Goal: Task Accomplishment & Management: Manage account settings

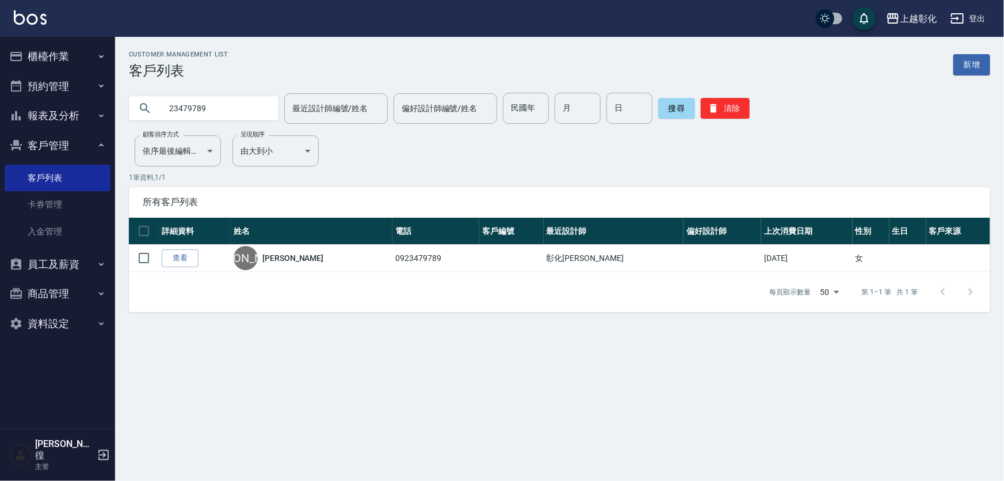
click at [64, 93] on button "預約管理" at bounding box center [58, 86] width 106 height 30
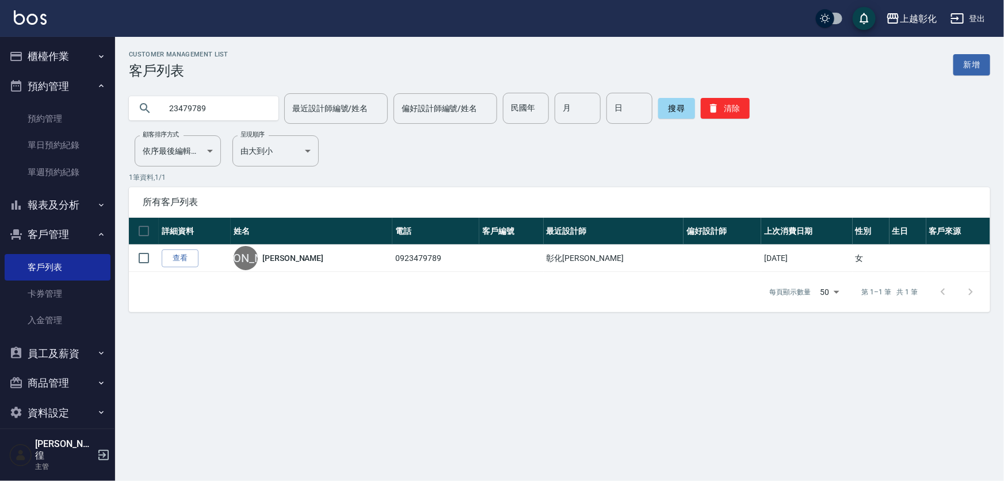
click at [73, 63] on button "櫃檯作業" at bounding box center [58, 56] width 106 height 30
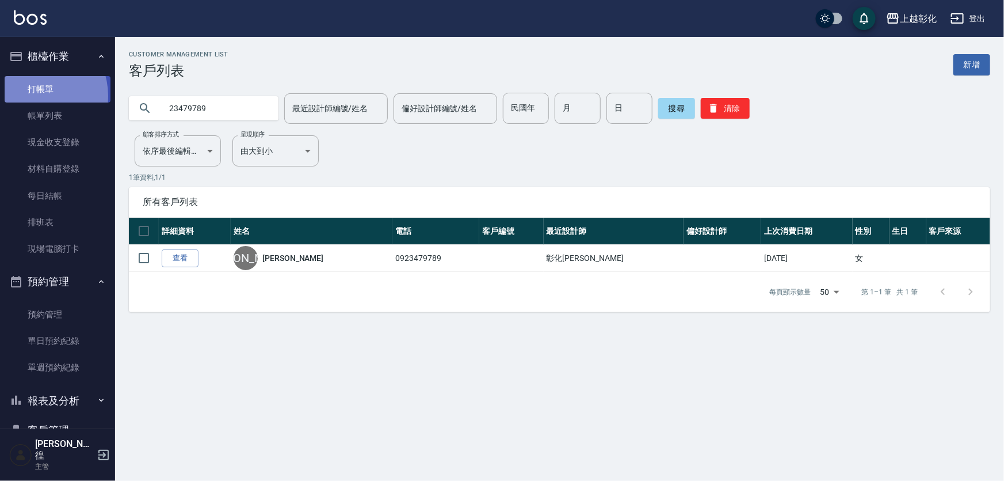
click at [33, 96] on link "打帳單" at bounding box center [58, 89] width 106 height 26
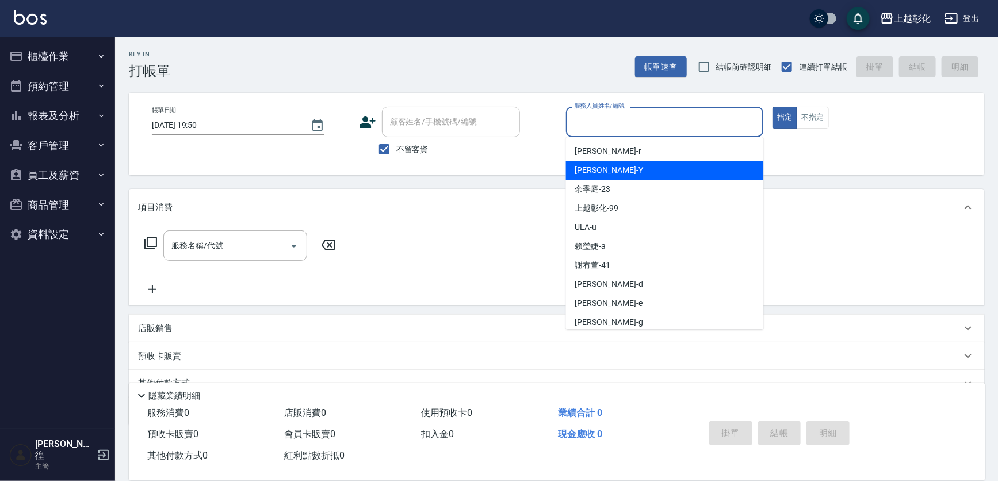
type input "ㄙ"
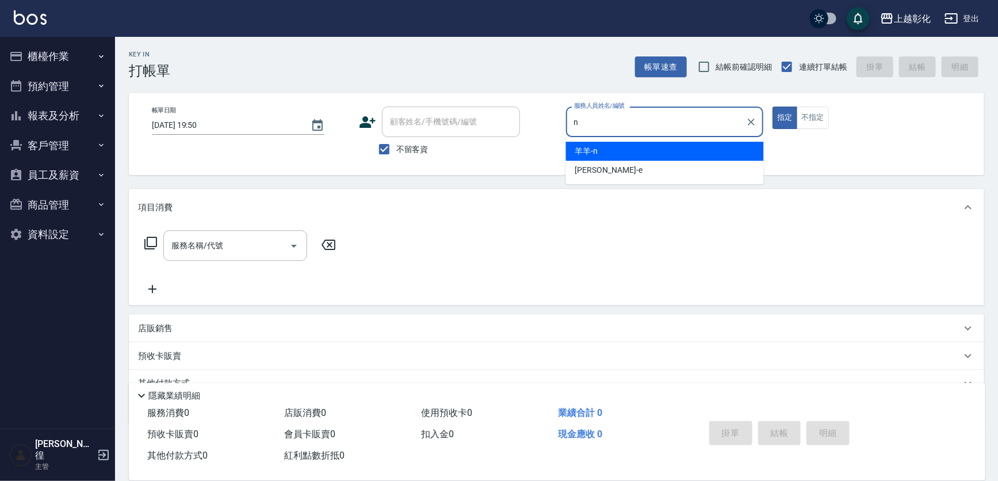
type input "羊羊-n"
type button "true"
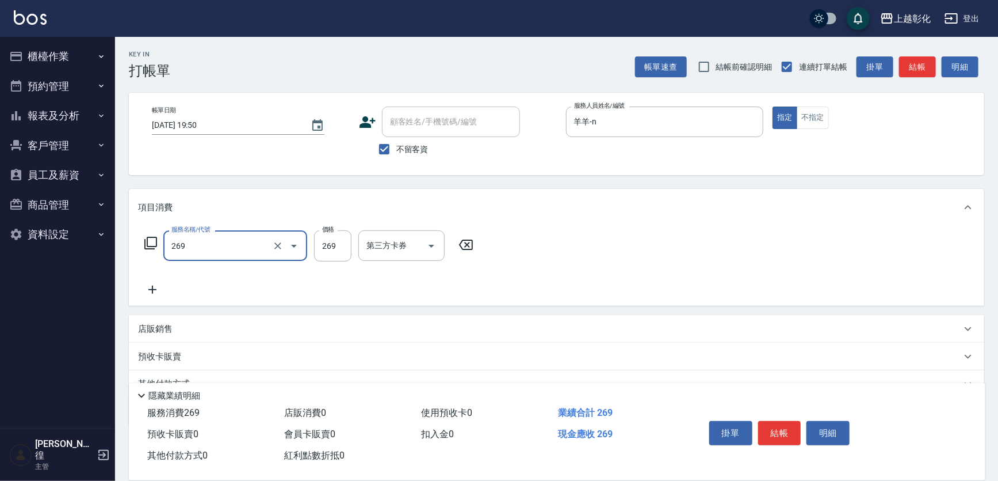
type input "一般洗剪(269)"
type input "300"
drag, startPoint x: 566, startPoint y: 174, endPoint x: 536, endPoint y: 205, distance: 43.6
click at [565, 174] on div "帳單日期 2025/10/07 19:50 鎖定日期 顧客姓名/手機號碼/編號 顧客姓名/手機號碼/編號 不留客資 服務人員姓名/編號 羊羊-n 服務人員姓名…" at bounding box center [557, 134] width 856 height 82
click at [158, 292] on icon at bounding box center [152, 290] width 29 height 14
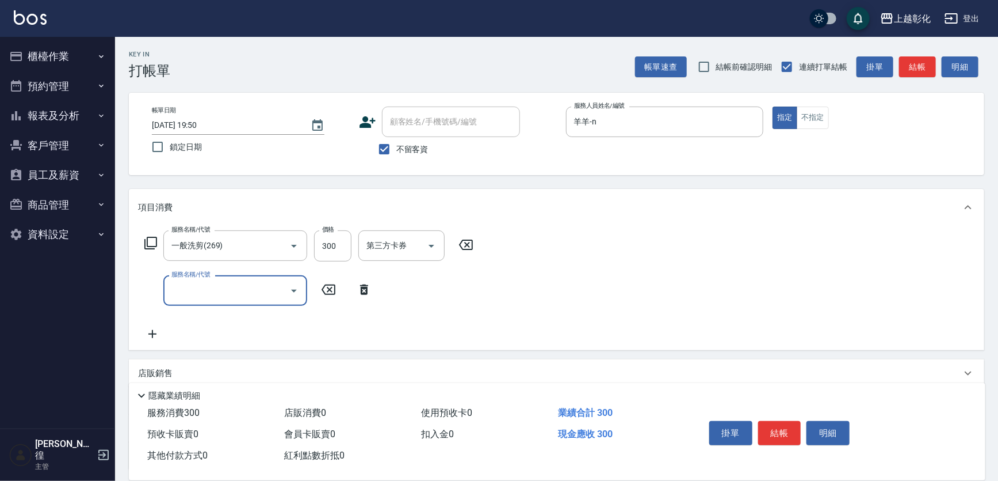
click at [365, 288] on icon at bounding box center [364, 289] width 8 height 10
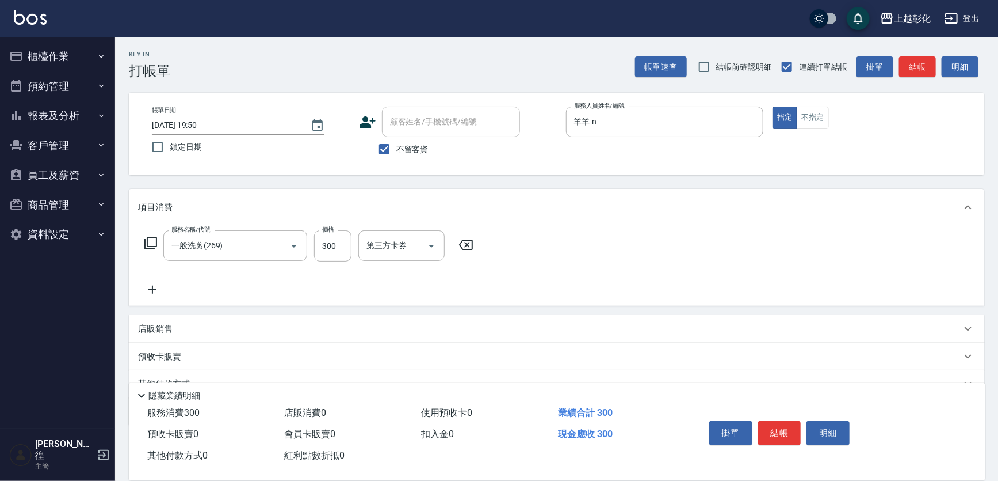
click at [150, 285] on icon at bounding box center [152, 290] width 29 height 14
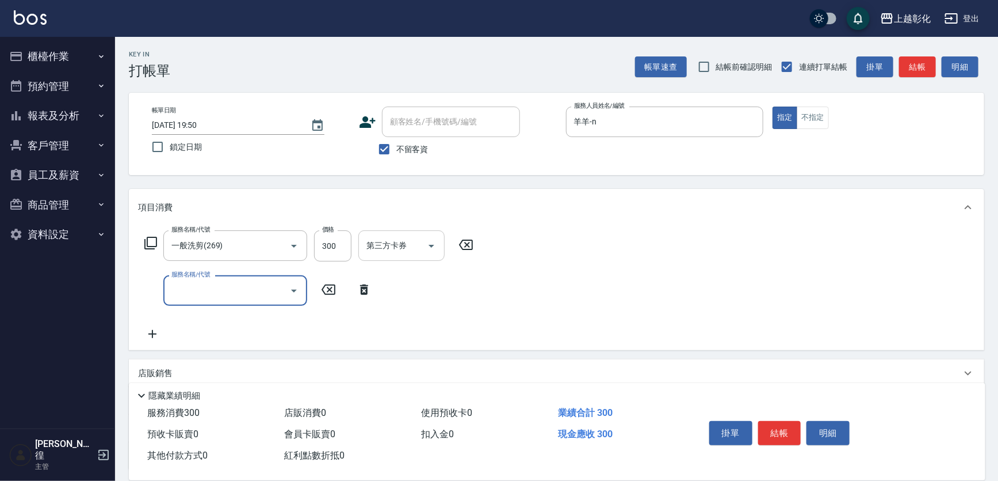
click at [443, 250] on div "第三方卡券" at bounding box center [402, 245] width 86 height 31
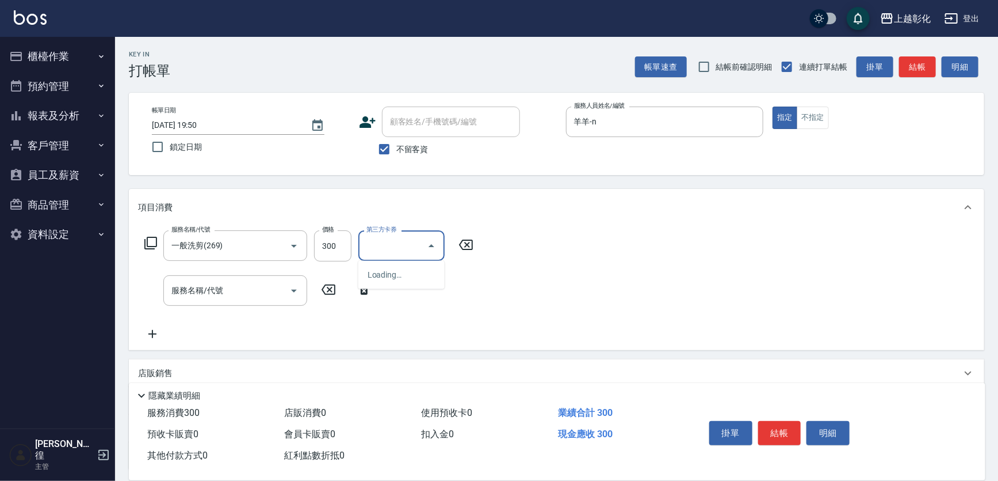
click at [367, 248] on input "第三方卡券" at bounding box center [393, 245] width 59 height 20
click at [357, 287] on icon at bounding box center [364, 290] width 29 height 14
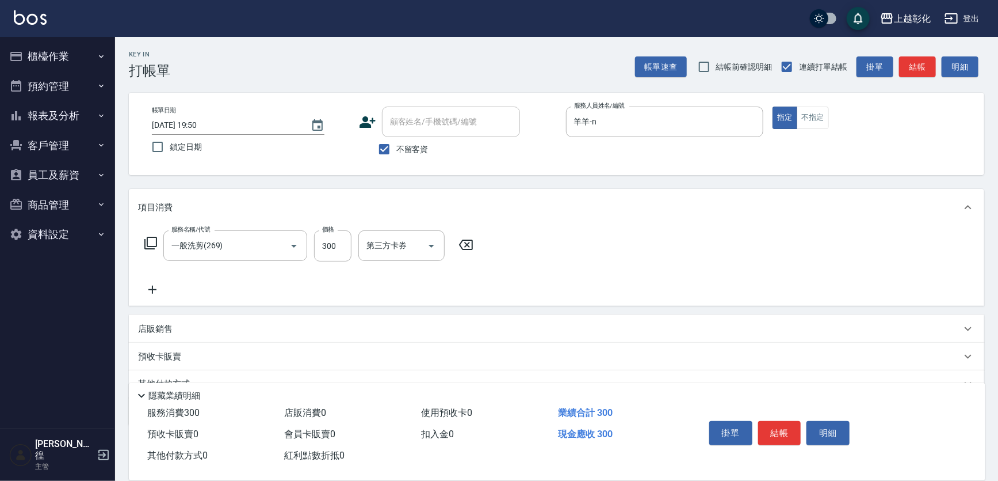
click at [458, 249] on icon at bounding box center [466, 245] width 29 height 14
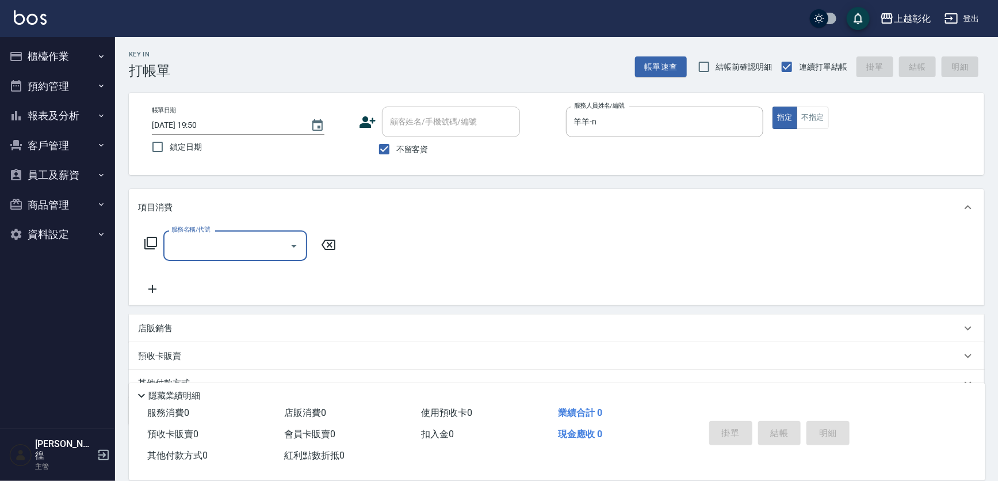
click at [253, 245] on input "服務名稱/代號" at bounding box center [227, 245] width 116 height 20
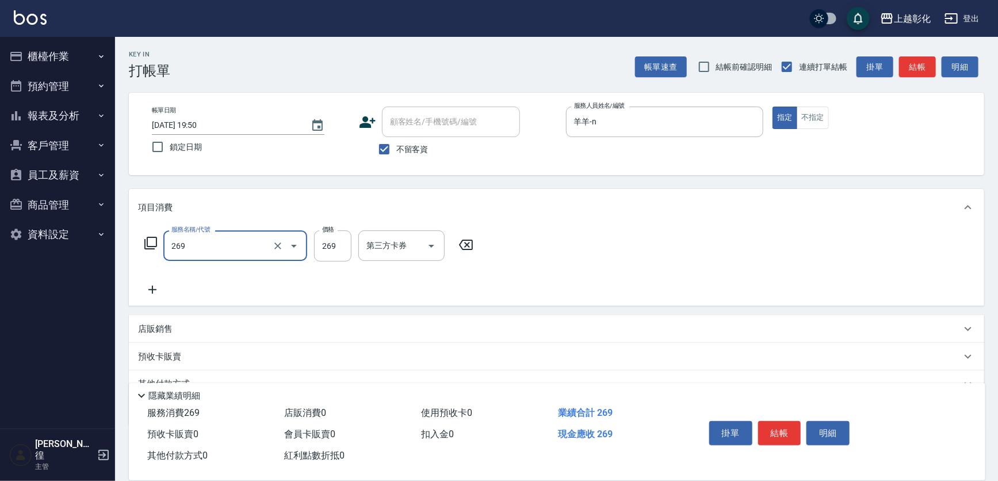
type input "一般洗剪(269)"
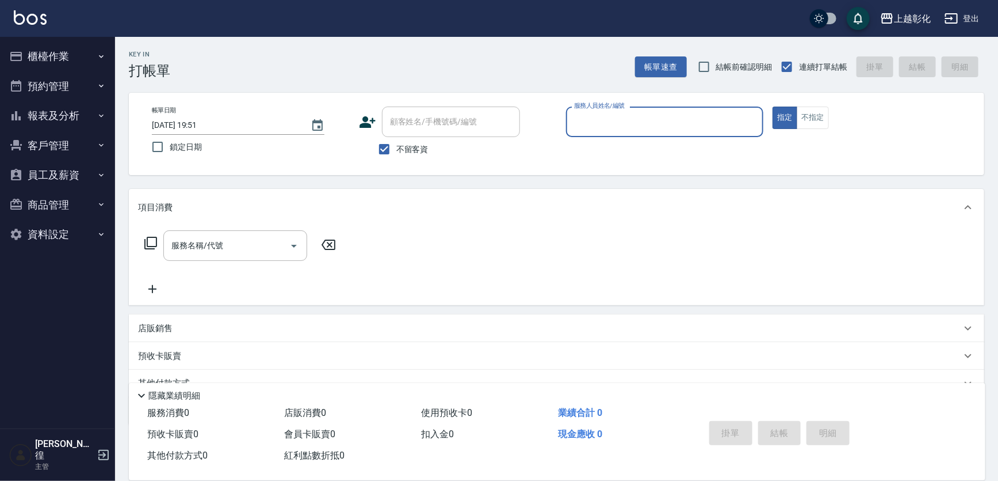
click at [605, 118] on input "服務人員姓名/編號" at bounding box center [665, 122] width 188 height 20
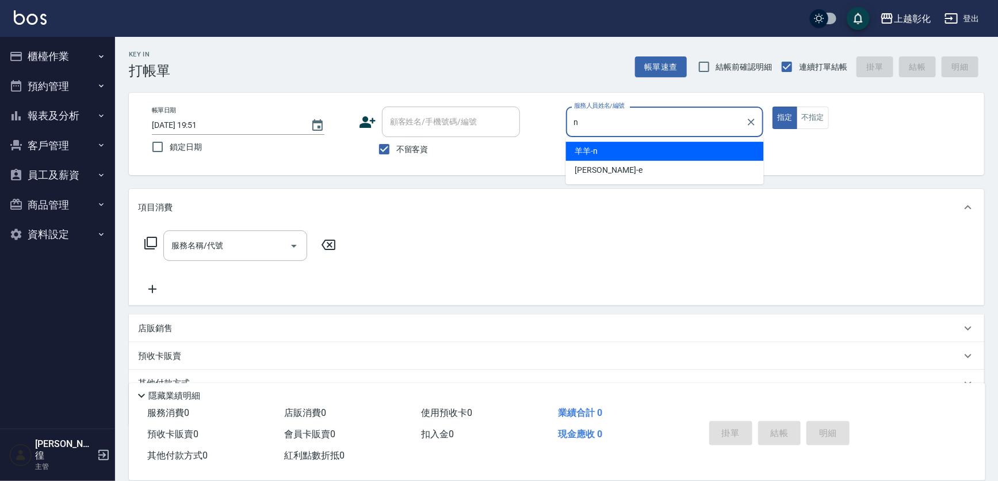
click at [610, 146] on div "羊羊 -n" at bounding box center [665, 151] width 198 height 19
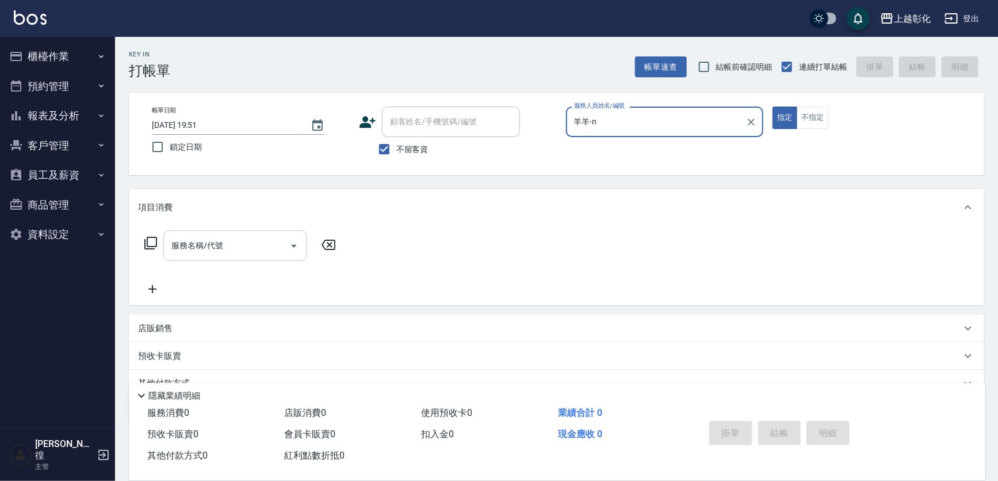
type input "羊羊-n"
click at [247, 247] on input "服務名稱/代號" at bounding box center [227, 245] width 116 height 20
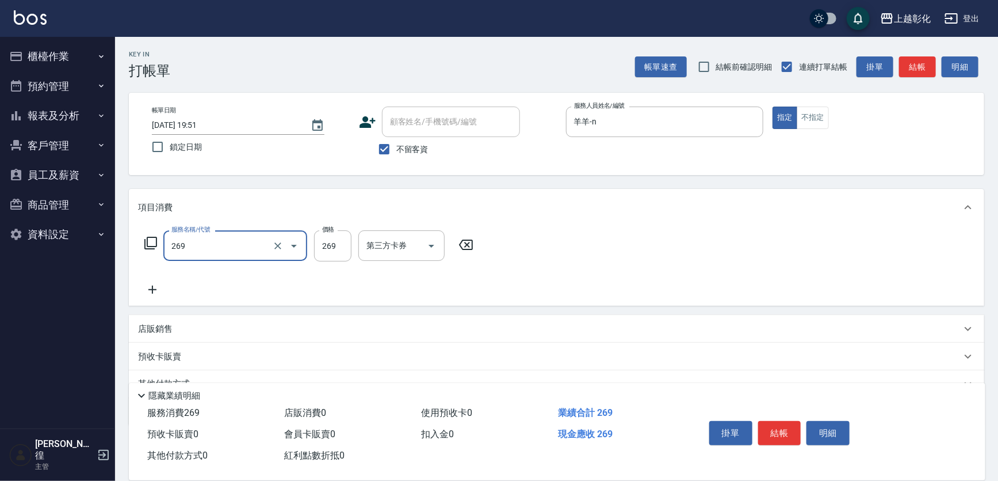
type input "一般洗剪(269)"
type input "300"
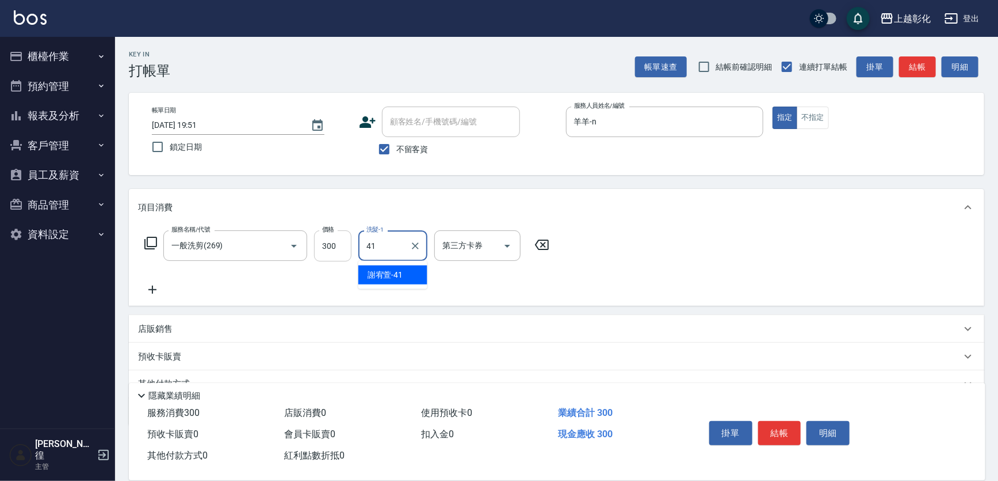
type input "[PERSON_NAME]-41"
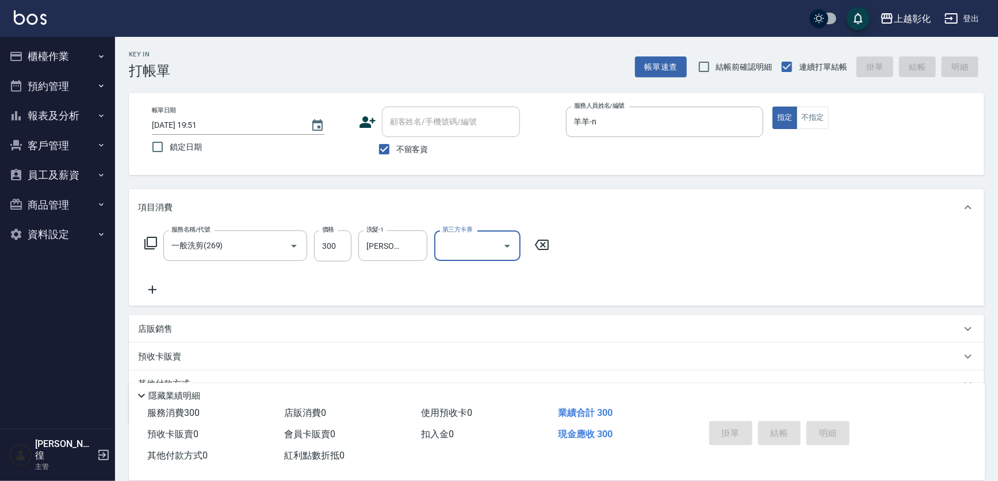
type input "[DATE] 19:59"
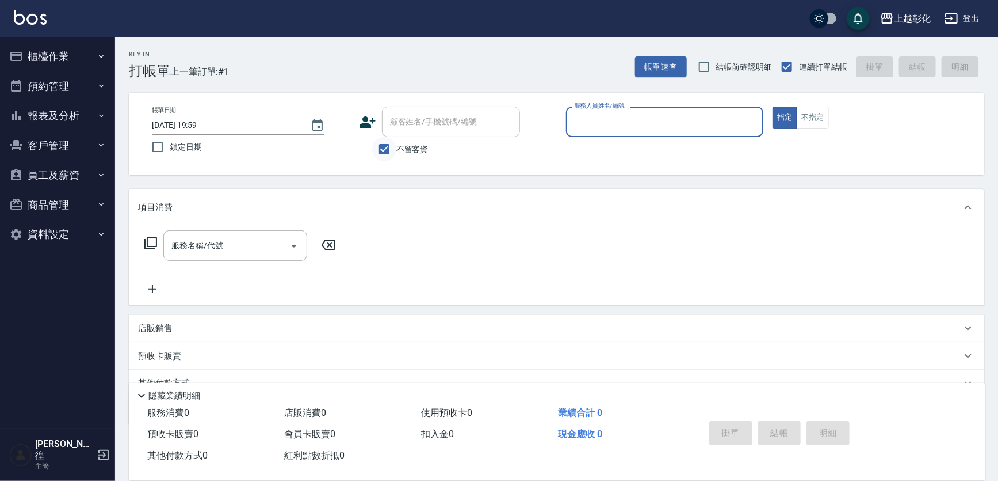
click at [387, 155] on input "不留客資" at bounding box center [384, 149] width 24 height 24
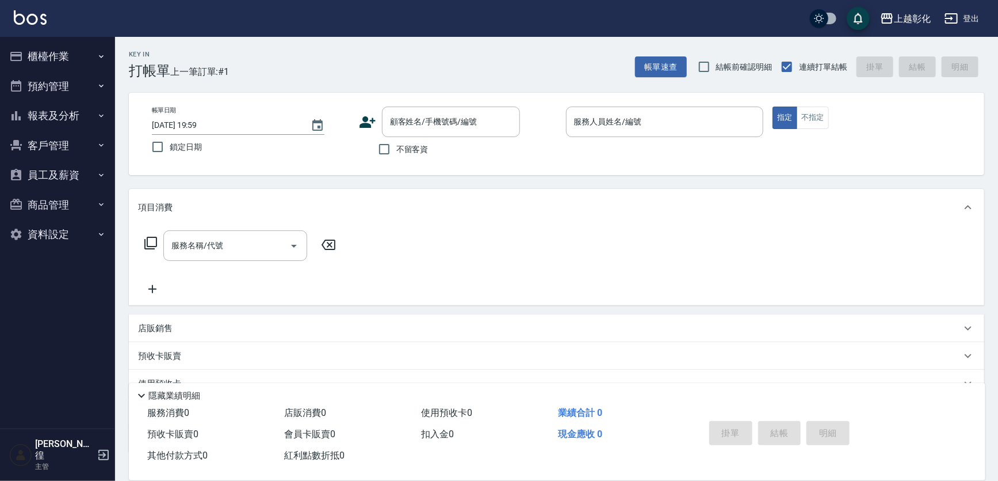
click at [397, 138] on label "不留客資" at bounding box center [400, 149] width 56 height 24
click at [397, 138] on input "不留客資" at bounding box center [384, 149] width 24 height 24
click at [390, 147] on input "不留客資" at bounding box center [384, 149] width 24 height 24
checkbox input "false"
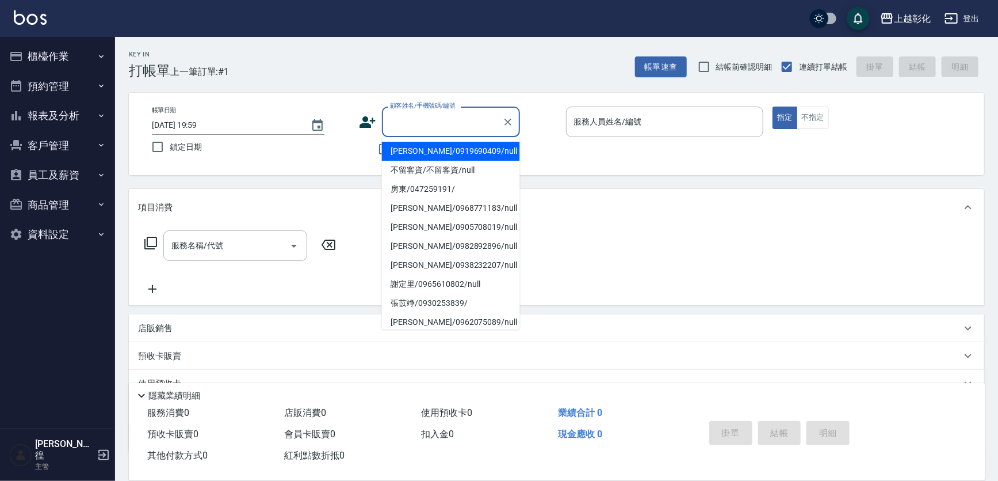
click at [426, 121] on input "顧客姓名/手機號碼/編號" at bounding box center [442, 122] width 110 height 20
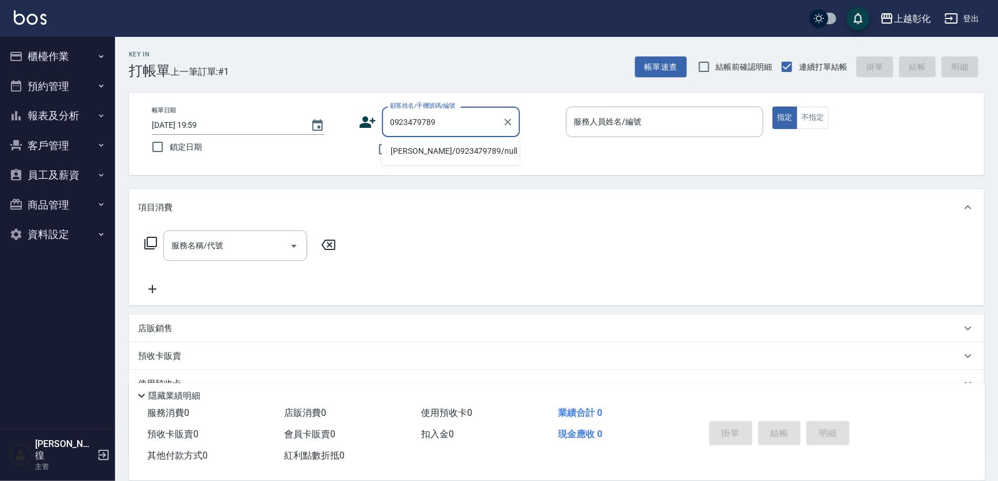
type input "[PERSON_NAME]/0923479789/null"
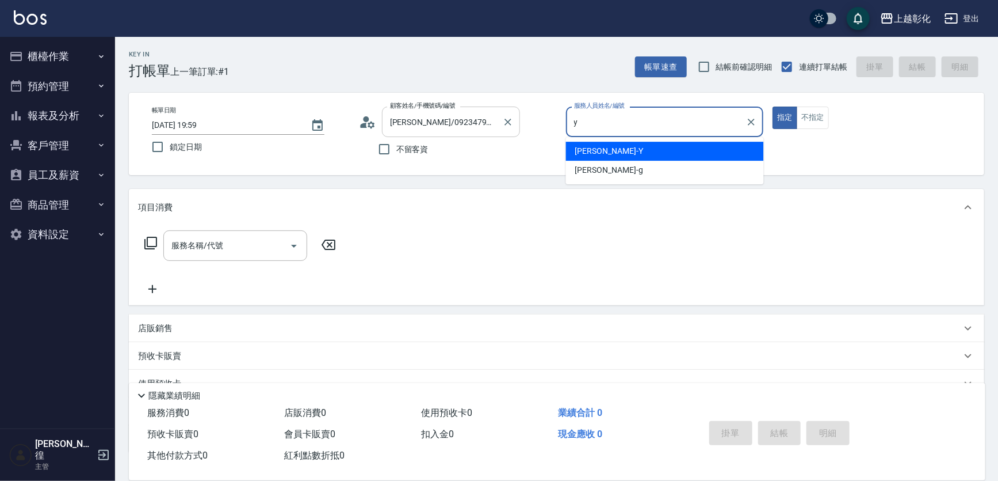
type input "[PERSON_NAME]-Y"
type button "true"
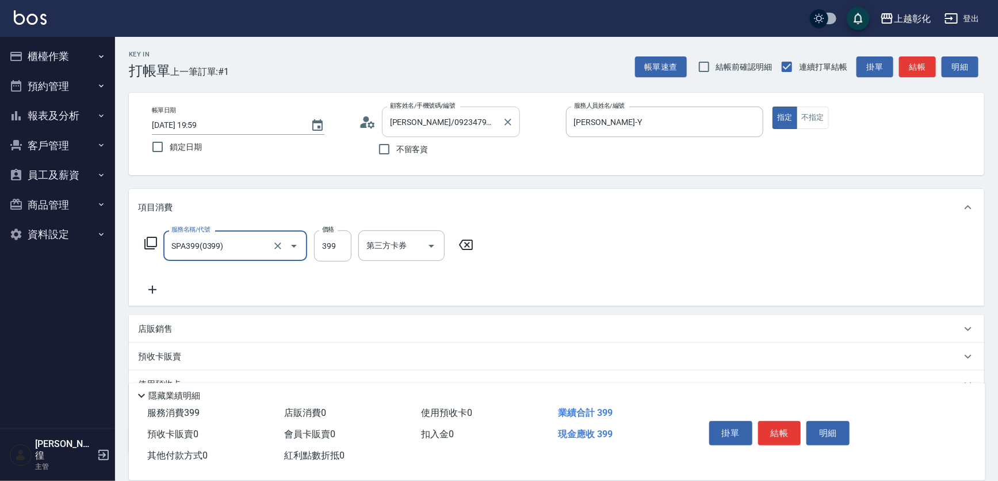
type input "SPA399(0399)"
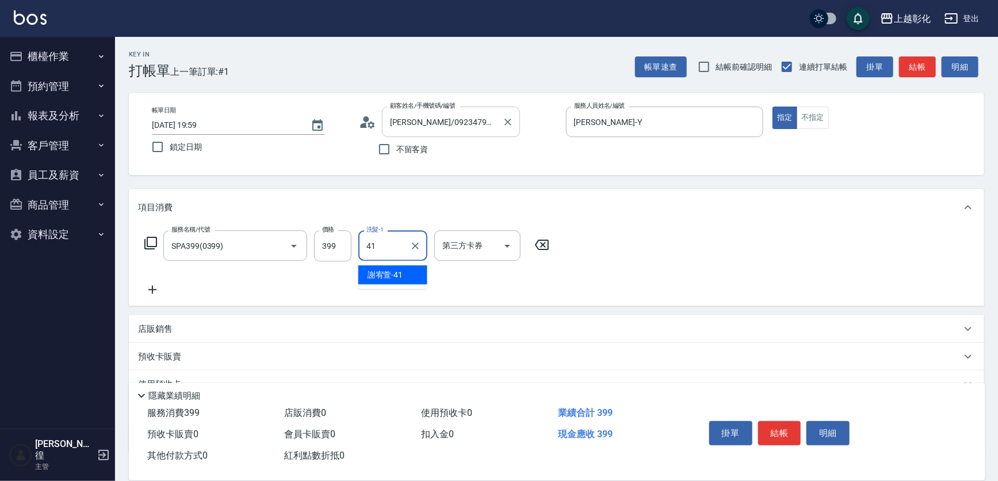
type input "[PERSON_NAME]-41"
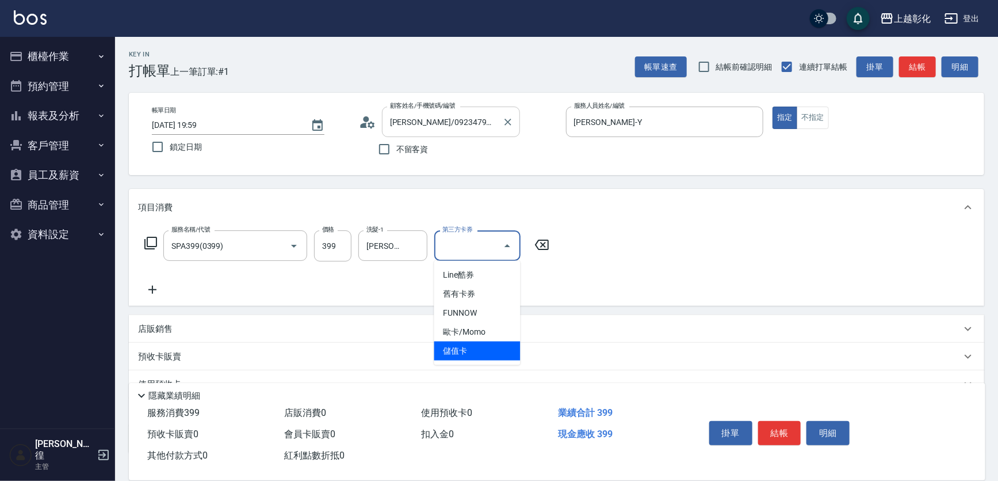
type input "儲值卡"
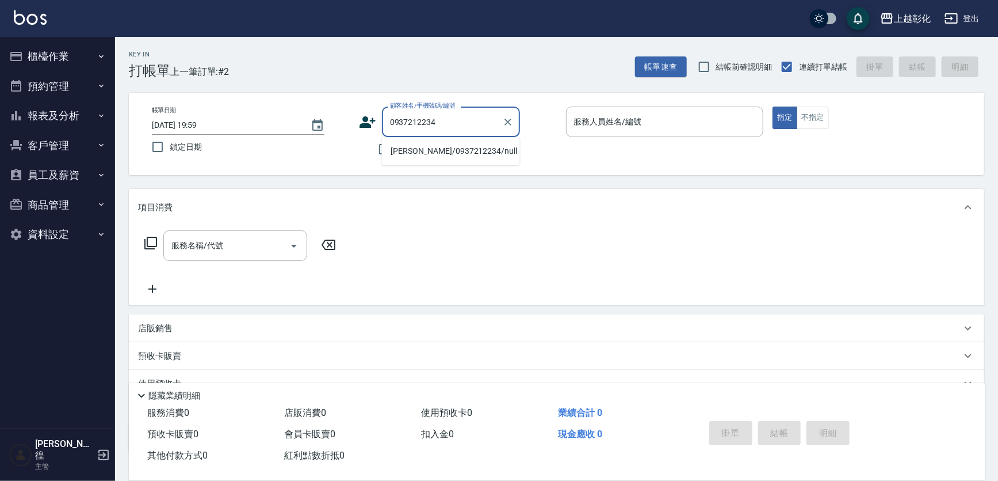
type input "[PERSON_NAME]/0937212234/null"
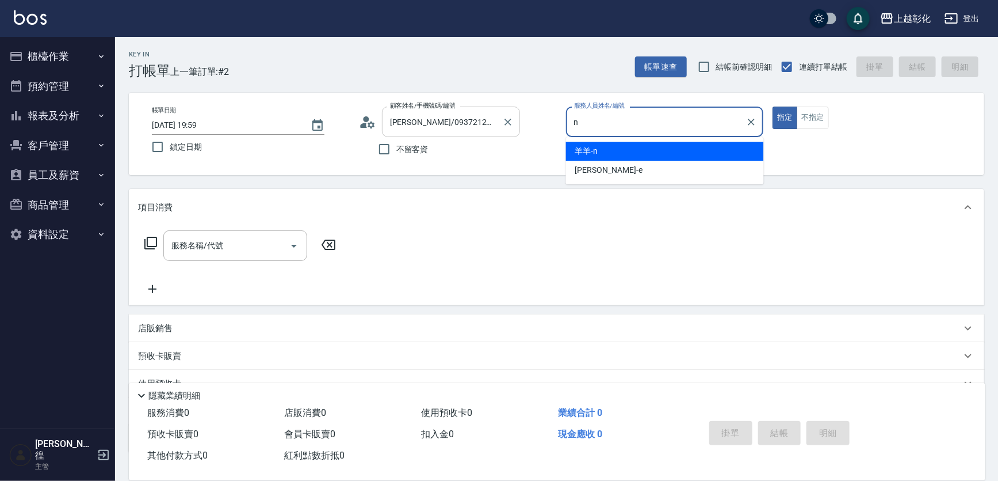
type input "羊羊-n"
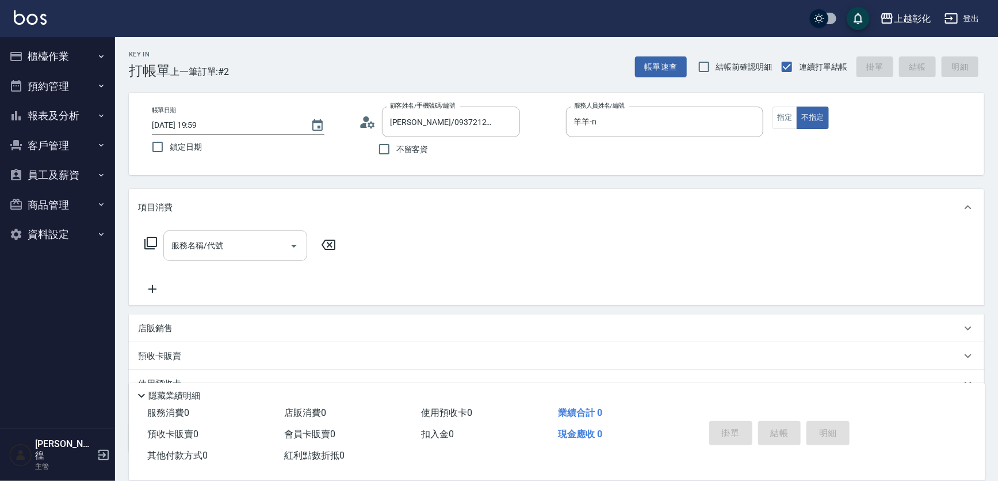
click at [251, 246] on input "服務名稱/代號" at bounding box center [227, 245] width 116 height 20
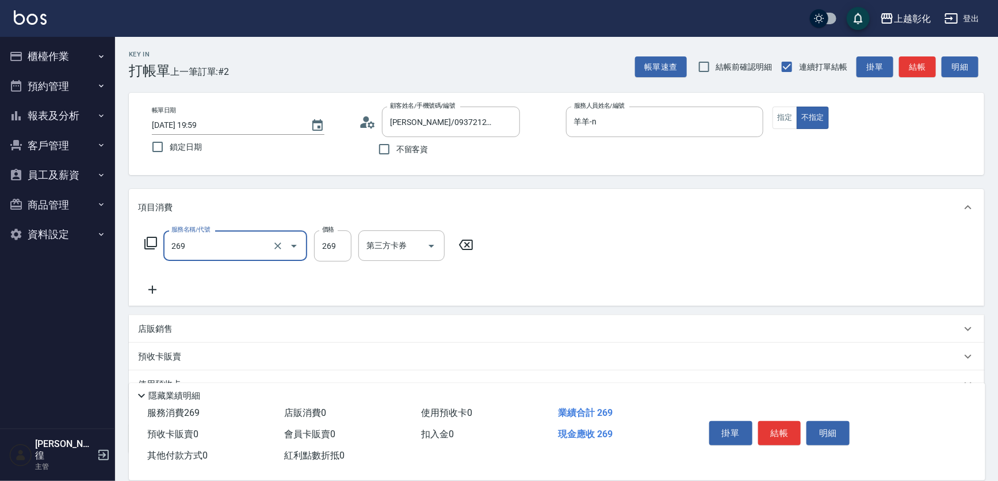
type input "一般洗剪(269)"
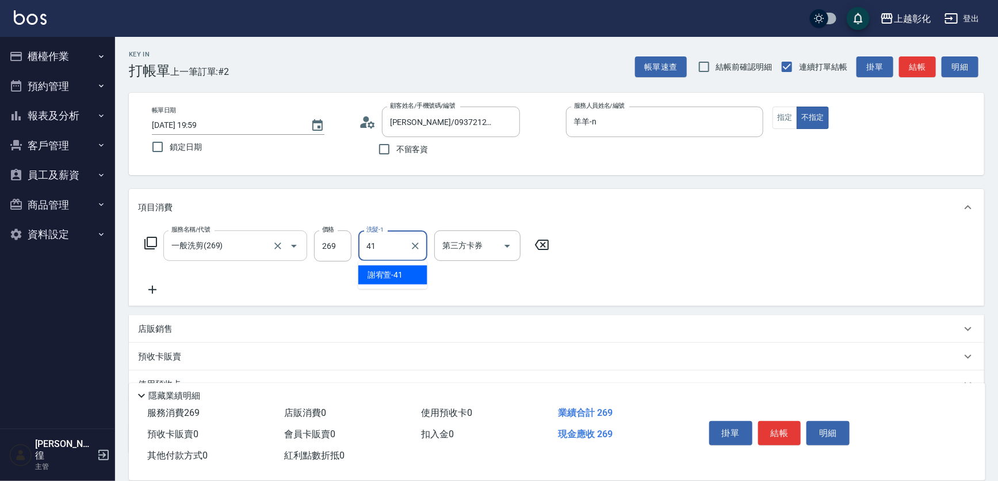
type input "[PERSON_NAME]-41"
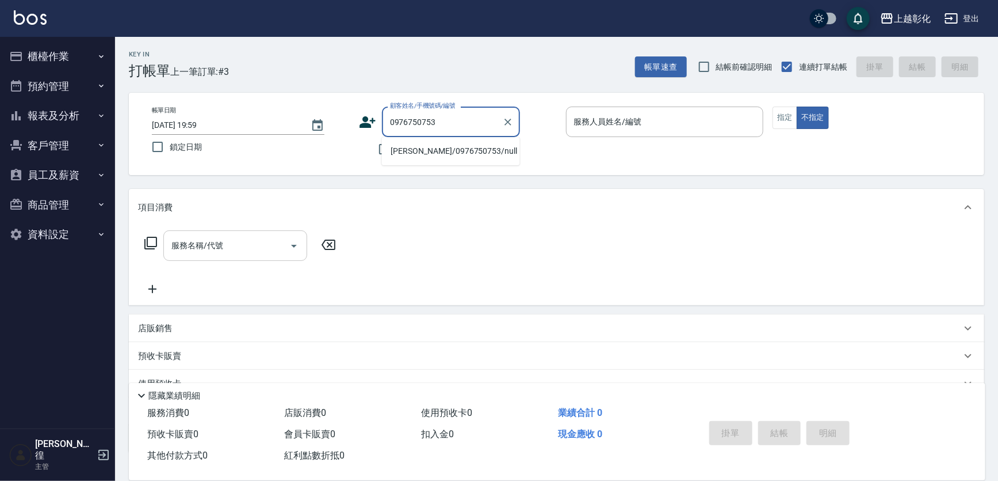
type input "[PERSON_NAME]/0976750753/null"
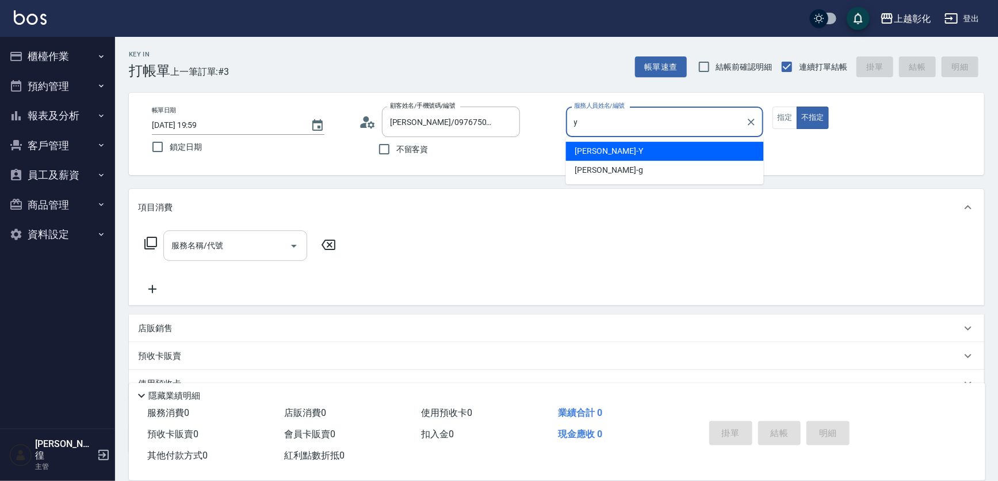
type input "[PERSON_NAME]-Y"
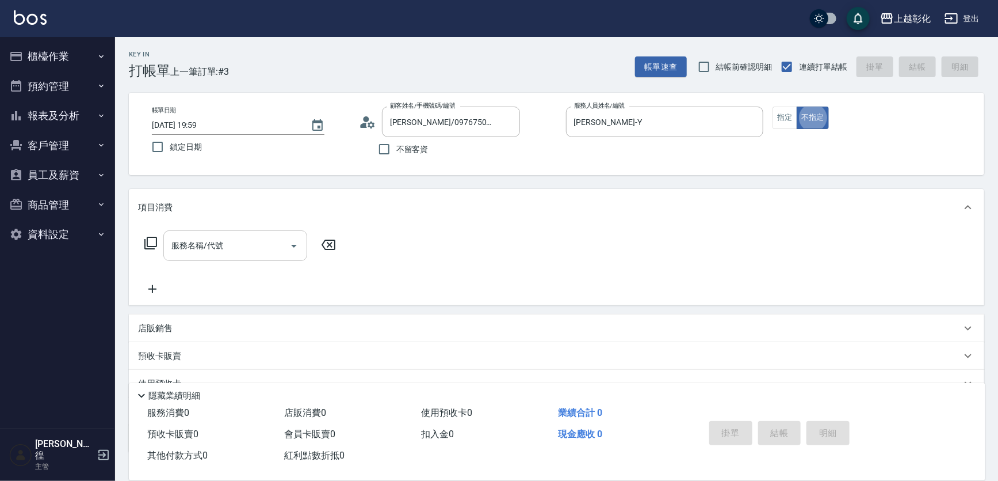
type button "false"
drag, startPoint x: 783, startPoint y: 120, endPoint x: 683, endPoint y: 146, distance: 103.8
click at [783, 120] on button "指定" at bounding box center [785, 117] width 25 height 22
click at [241, 256] on div "服務名稱/代號" at bounding box center [235, 245] width 144 height 31
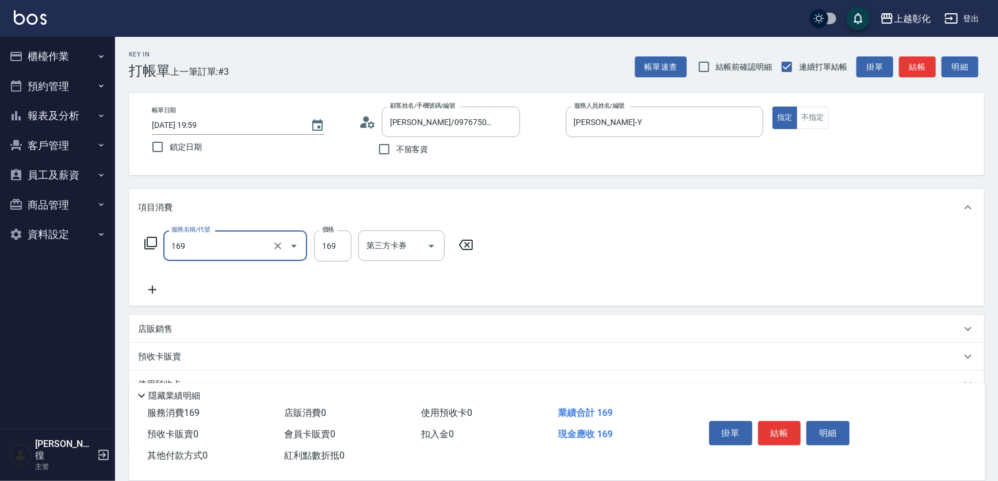
type input "剪髮(169)"
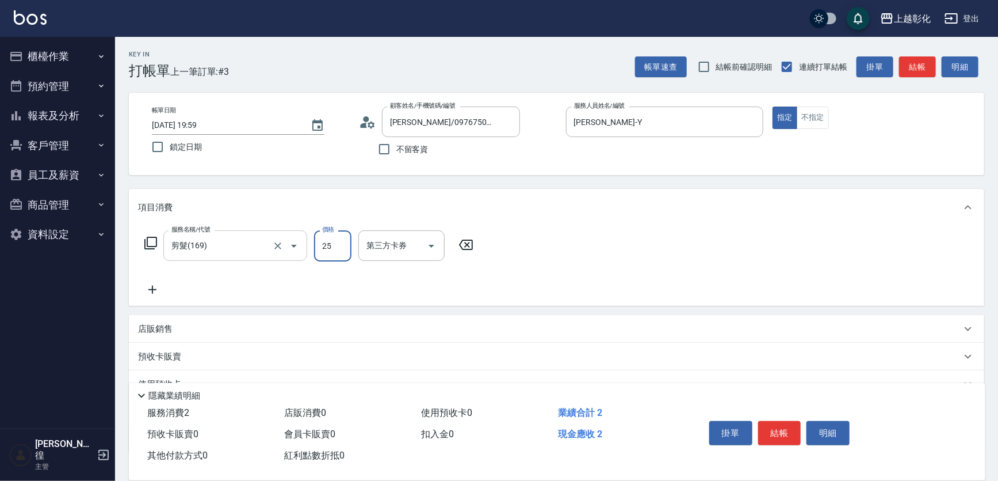
type input "250"
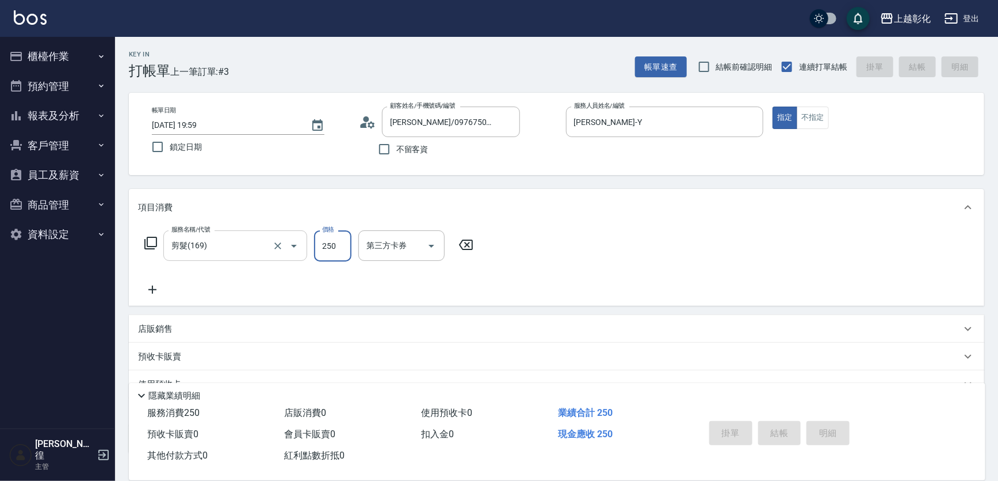
type input "[DATE] 20:00"
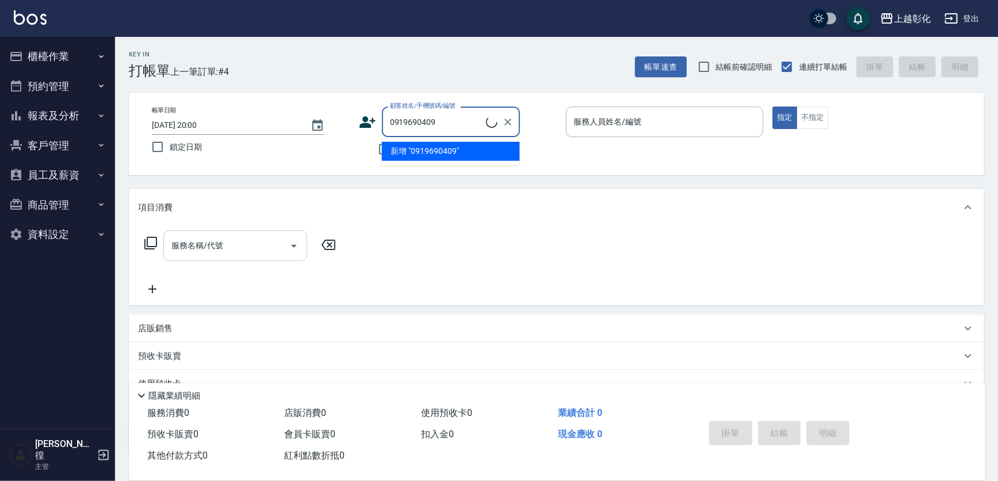
type input "0919690409"
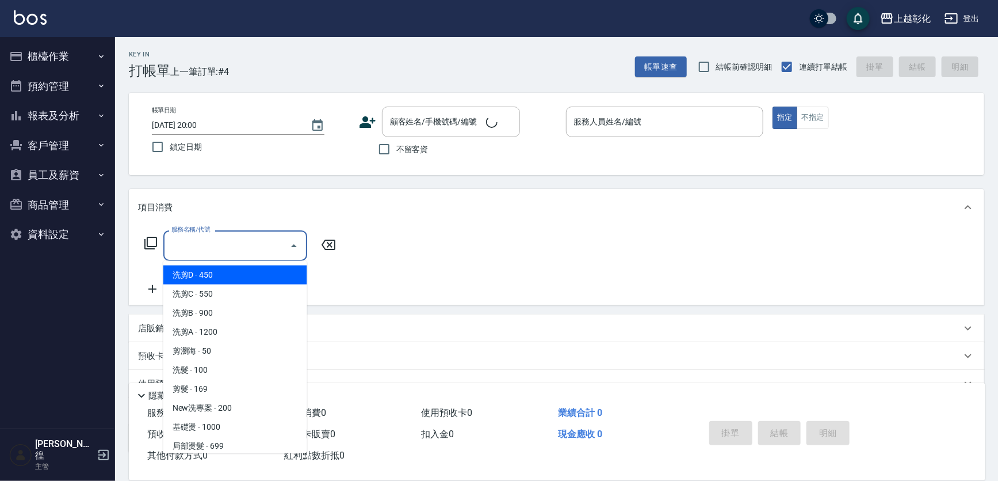
drag, startPoint x: 236, startPoint y: 238, endPoint x: 397, endPoint y: 148, distance: 184.7
click at [397, 148] on span "不留客資" at bounding box center [413, 149] width 32 height 12
click at [397, 148] on input "不留客資" at bounding box center [384, 149] width 24 height 24
checkbox input "true"
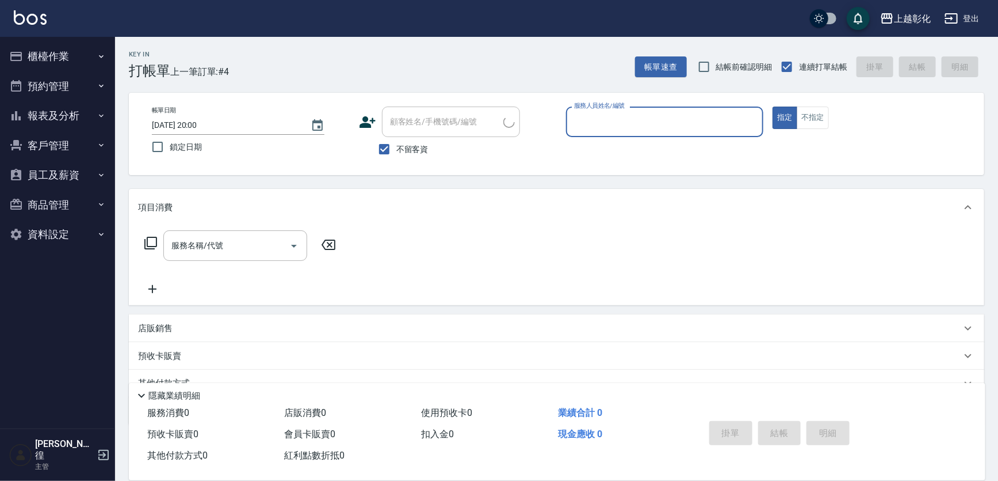
click at [628, 113] on input "服務人員姓名/編號" at bounding box center [665, 122] width 188 height 20
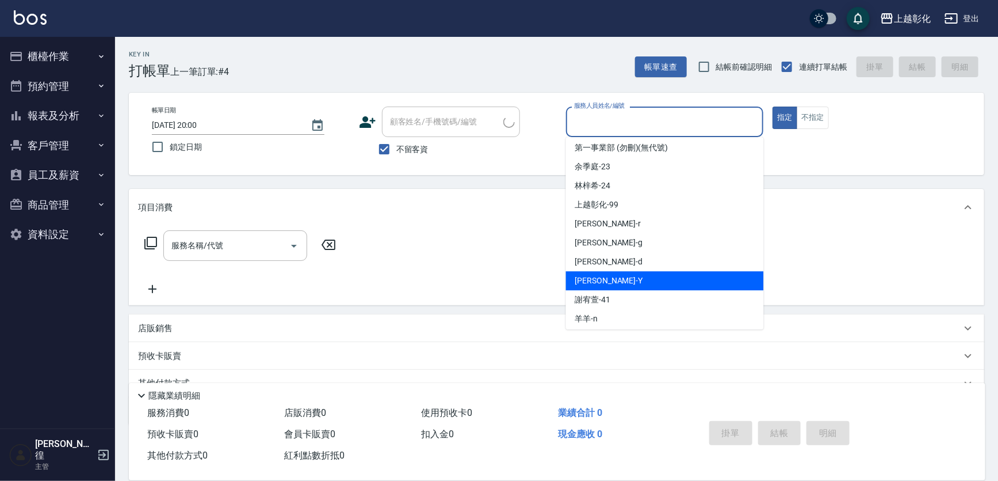
scroll to position [63, 0]
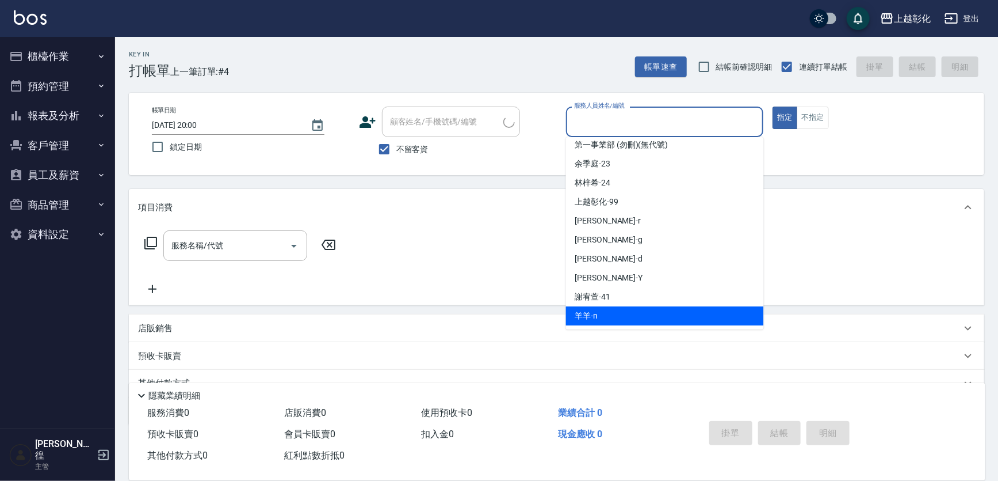
click at [597, 317] on span "羊羊 -n" at bounding box center [586, 316] width 23 height 12
type input "羊羊-n"
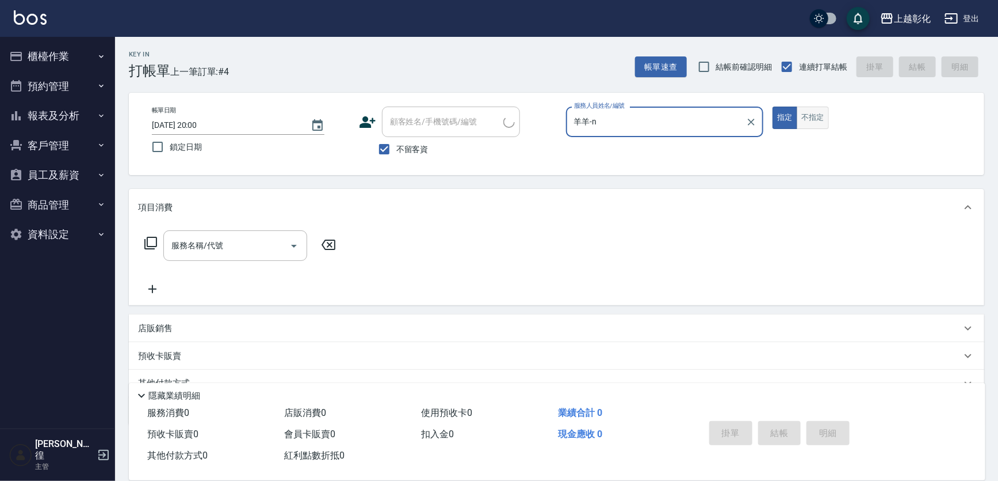
click at [802, 119] on button "不指定" at bounding box center [813, 117] width 32 height 22
click at [235, 249] on input "服務名稱/代號" at bounding box center [227, 245] width 116 height 20
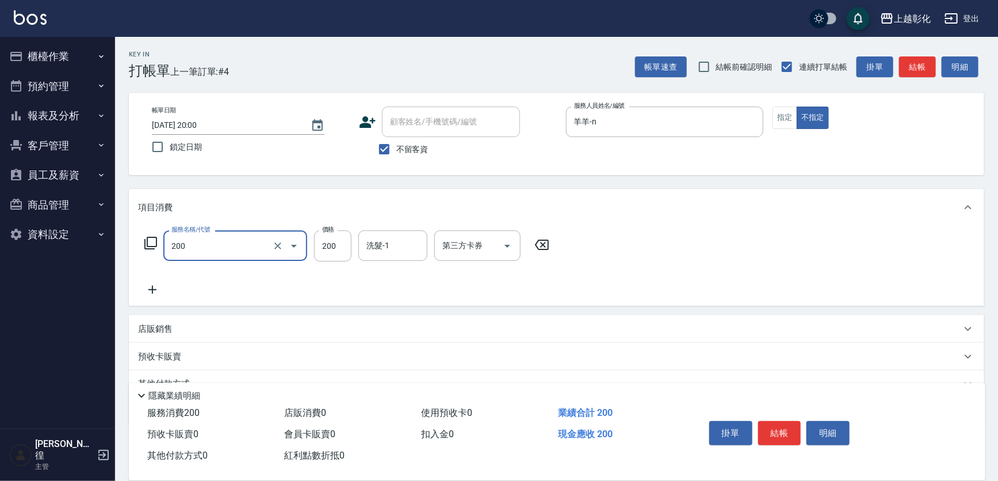
type input "New洗專案(200)"
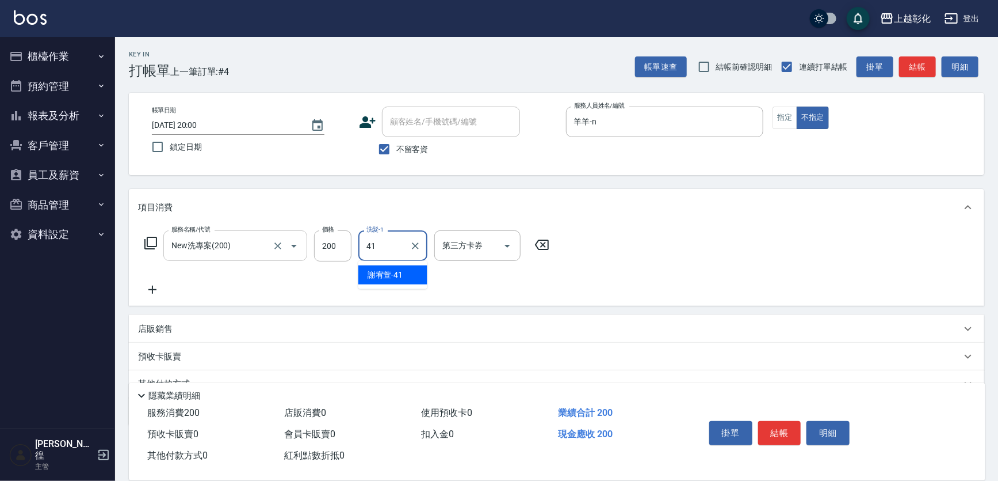
type input "[PERSON_NAME]-41"
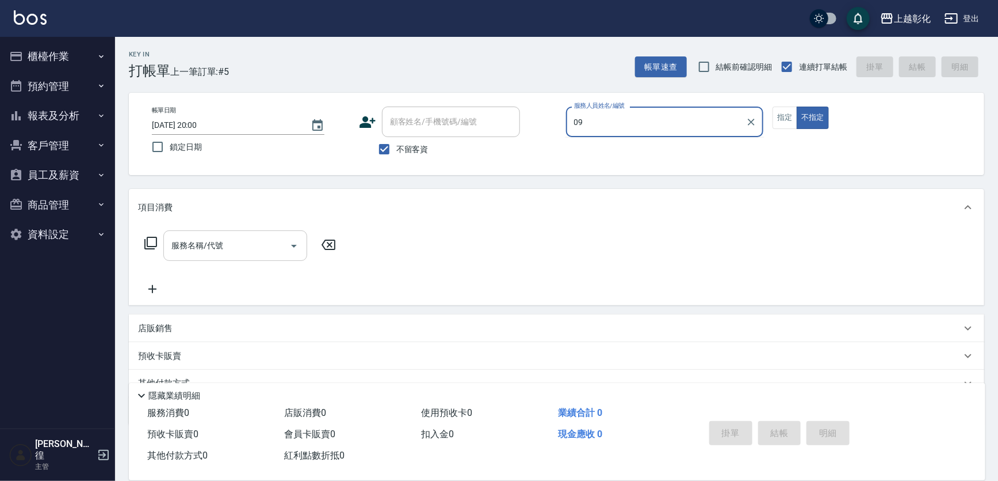
type input "0"
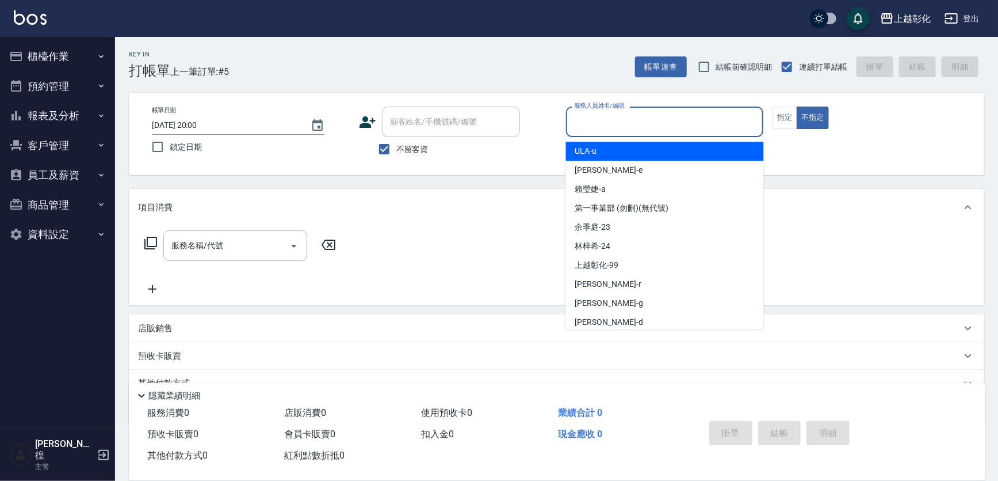
click at [397, 154] on span "不留客資" at bounding box center [413, 149] width 32 height 12
click at [397, 154] on input "不留客資" at bounding box center [384, 149] width 24 height 24
checkbox input "false"
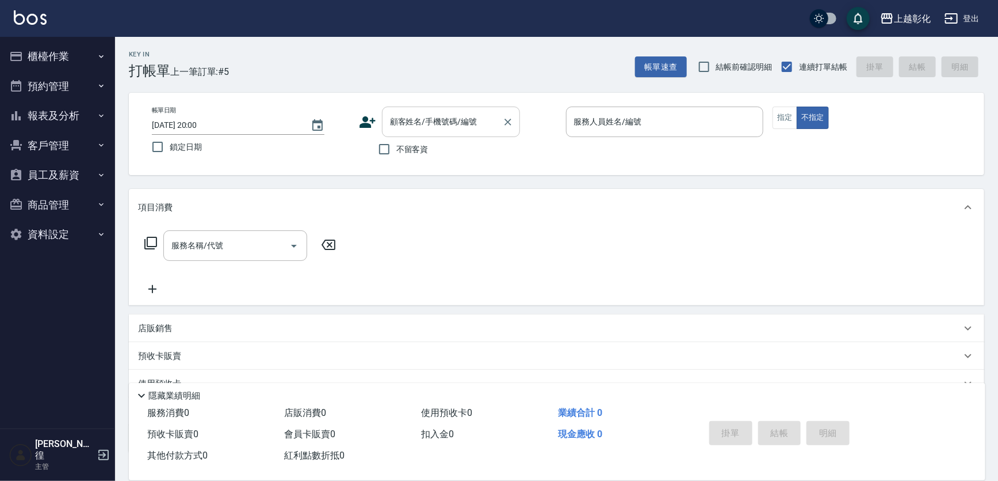
click at [432, 109] on div "顧客姓名/手機號碼/編號" at bounding box center [451, 121] width 138 height 31
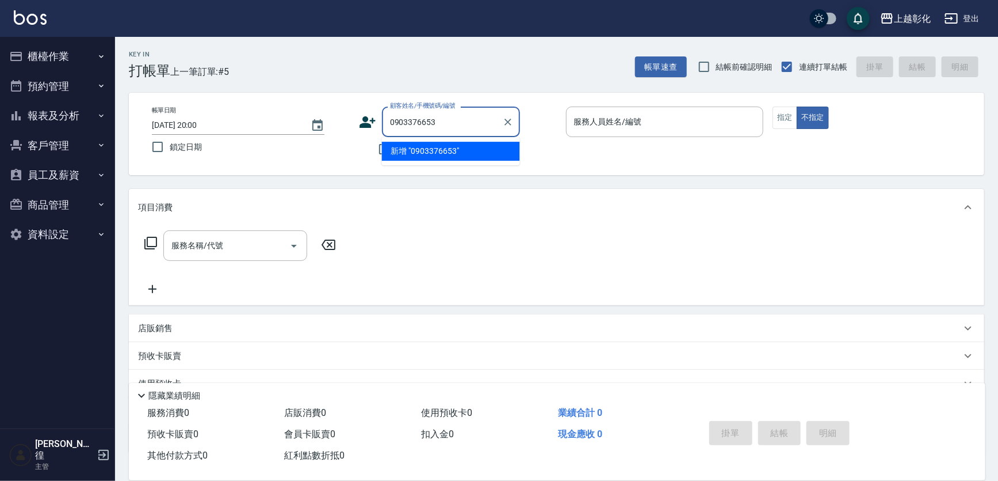
type input "0903376653"
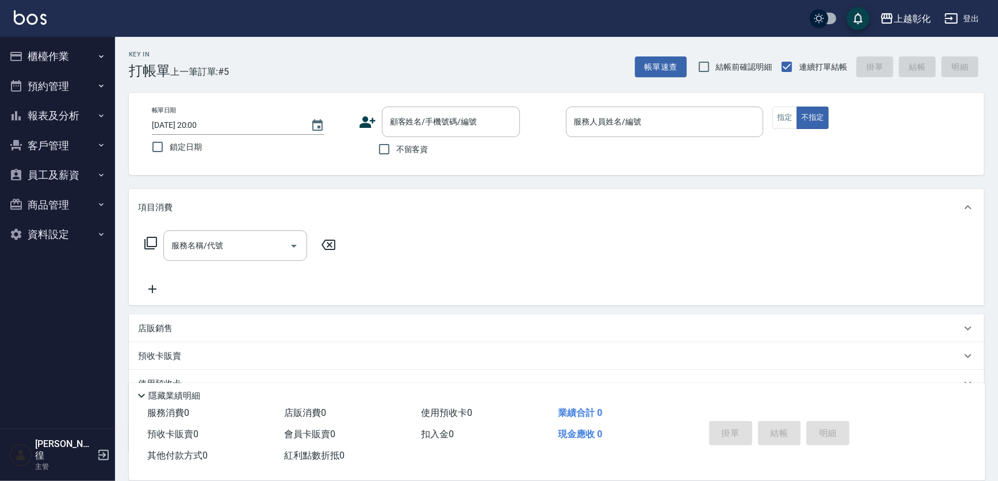
click at [353, 154] on div "帳單日期 [DATE] 20:00 鎖定日期 顧客姓名/手機號碼/編號 顧客姓名/手機號碼/編號 不留客資 服務人員姓名/編號 服務人員姓名/編號 指定 不指定" at bounding box center [557, 133] width 828 height 55
click at [380, 151] on input "不留客資" at bounding box center [384, 149] width 24 height 24
checkbox input "true"
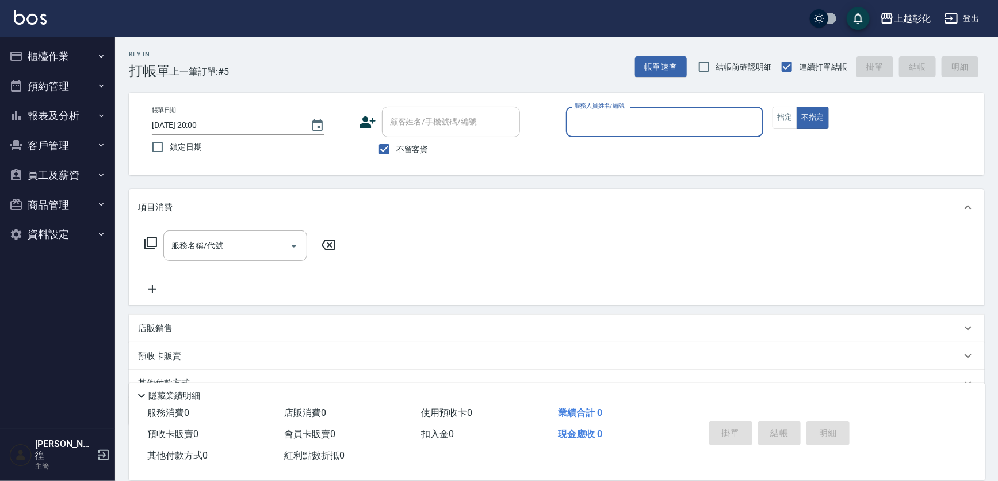
click at [590, 119] on input "服務人員姓名/編號" at bounding box center [665, 122] width 188 height 20
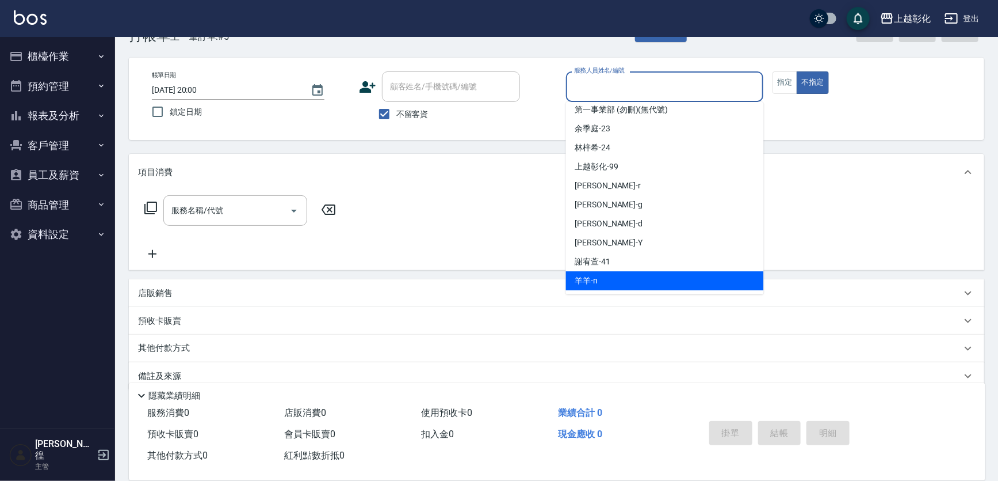
scroll to position [52, 0]
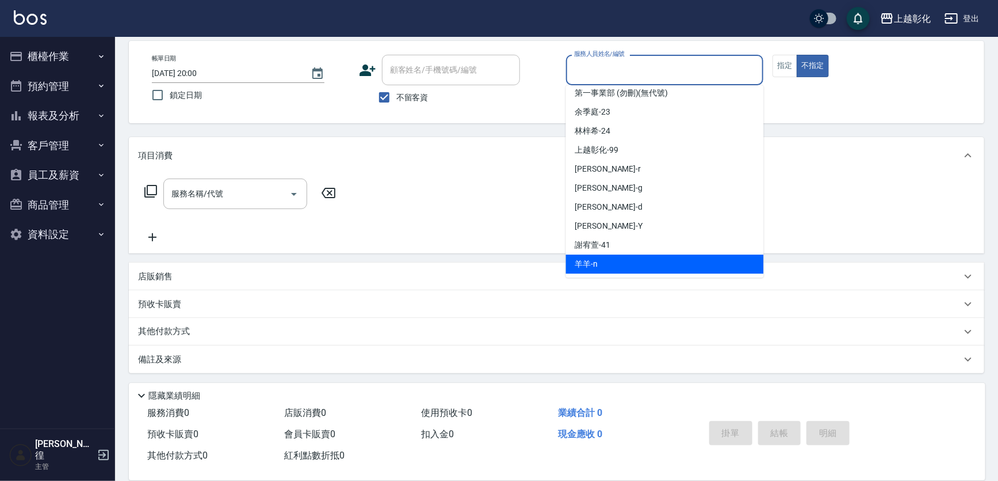
click at [607, 264] on div "羊羊 -n" at bounding box center [665, 263] width 198 height 19
type input "羊羊-n"
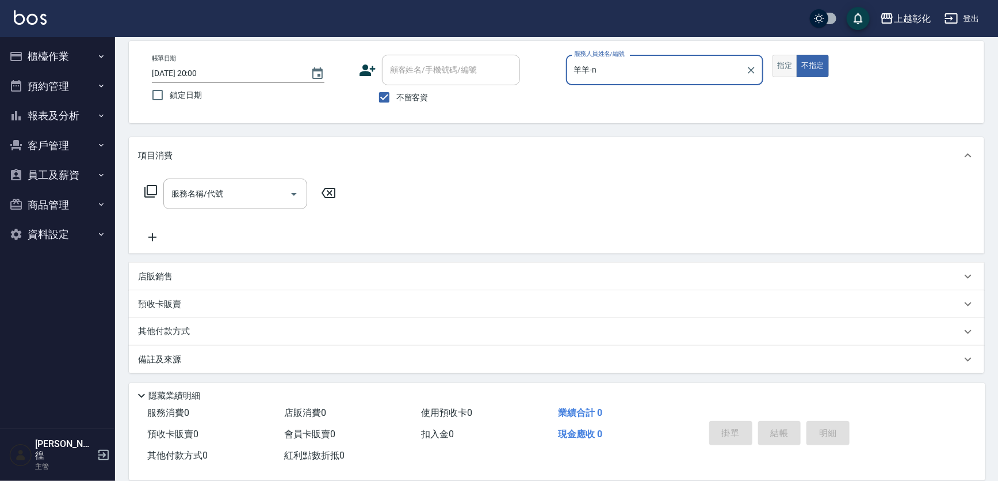
click at [786, 72] on button "指定" at bounding box center [785, 66] width 25 height 22
click at [249, 196] on input "服務名稱/代號" at bounding box center [227, 194] width 116 height 20
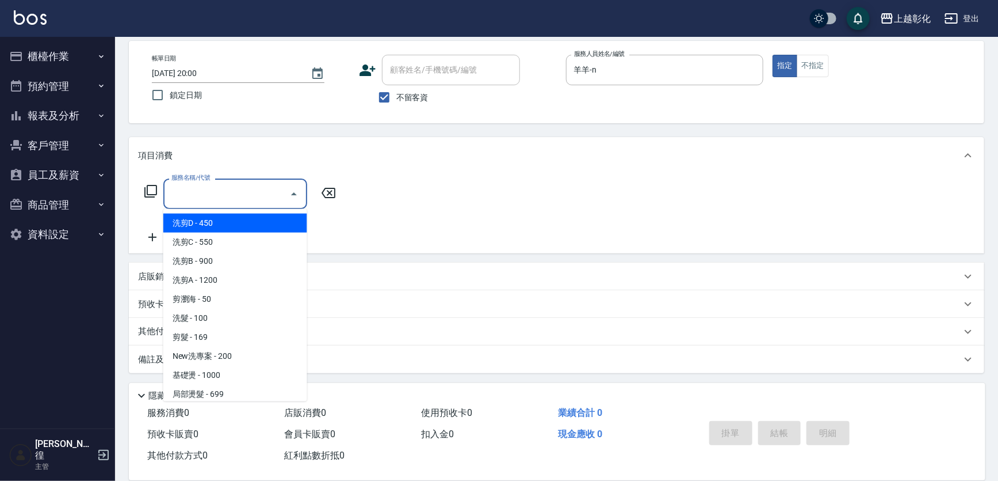
click at [213, 221] on span "洗剪D - 450" at bounding box center [235, 223] width 144 height 19
type input "洗剪D(002)"
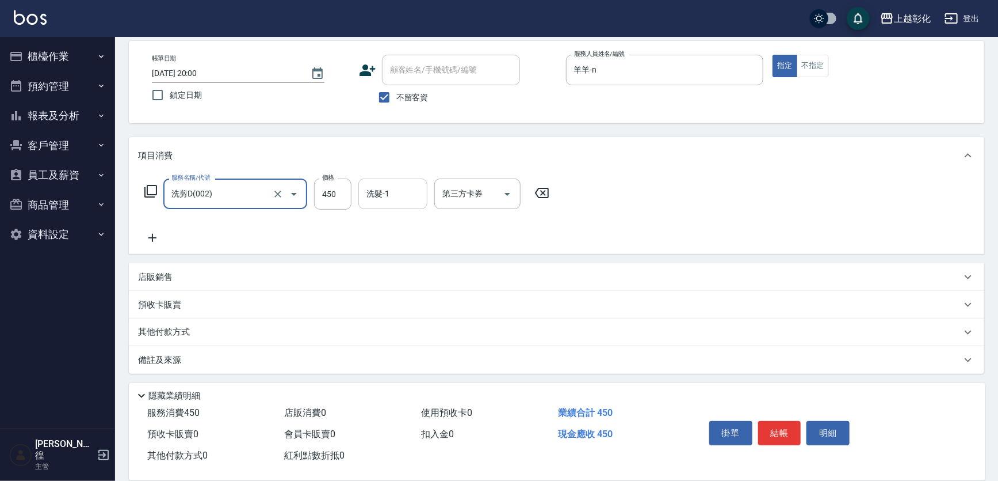
click at [384, 190] on input "洗髮-1" at bounding box center [393, 194] width 59 height 20
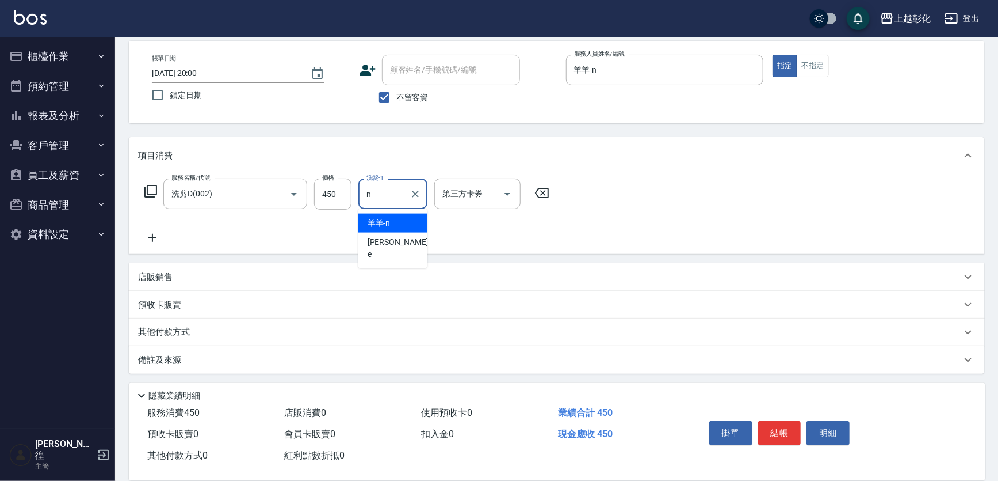
type input "羊羊-n"
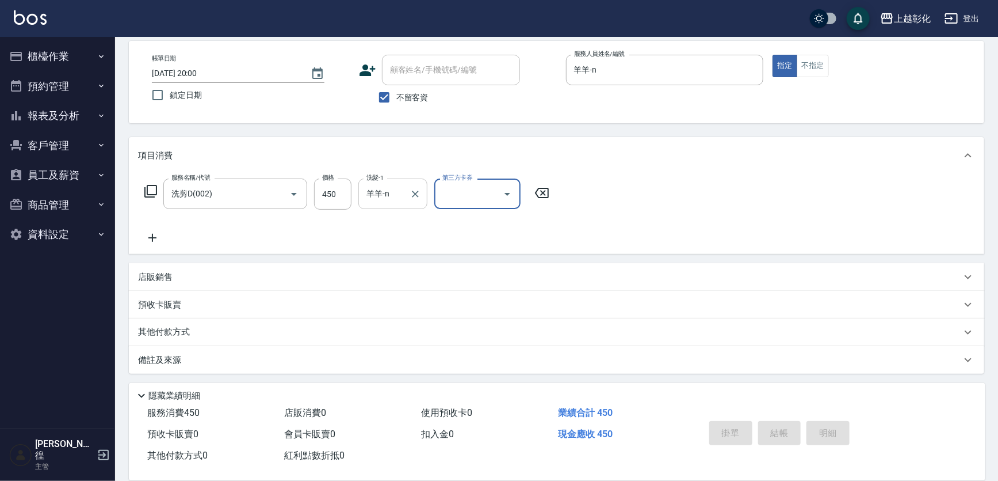
type input "[DATE] 20:01"
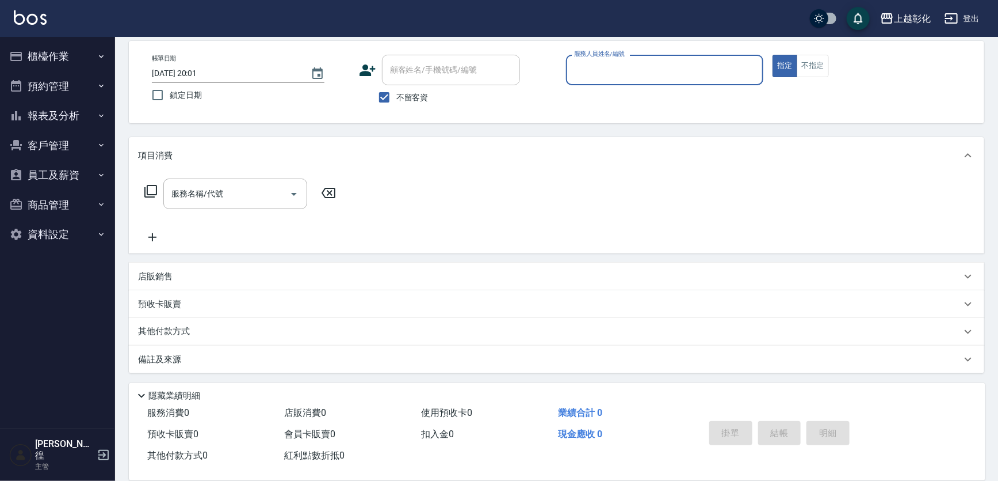
click at [622, 82] on div "服務人員姓名/編號" at bounding box center [665, 70] width 198 height 31
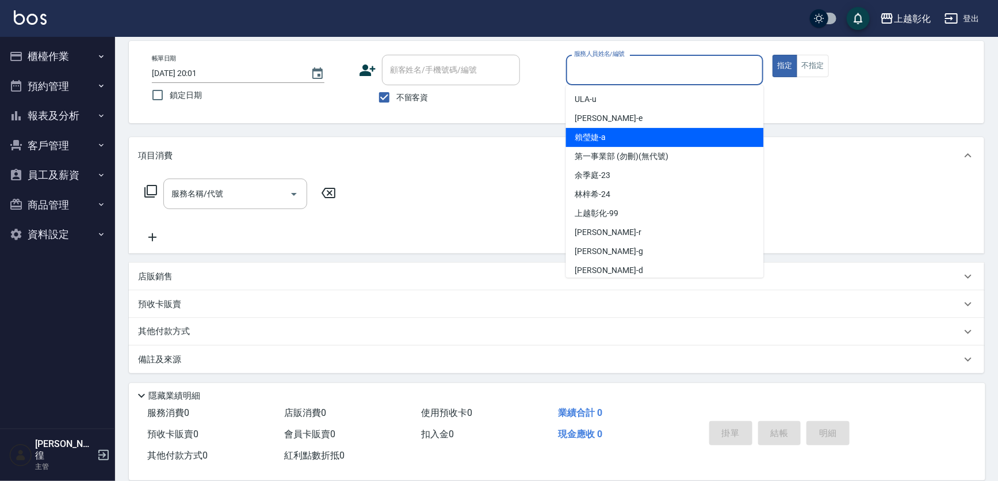
drag, startPoint x: 621, startPoint y: 133, endPoint x: 587, endPoint y: 143, distance: 35.3
click at [621, 134] on div "[PERSON_NAME]" at bounding box center [665, 137] width 198 height 19
type input "[PERSON_NAME]"
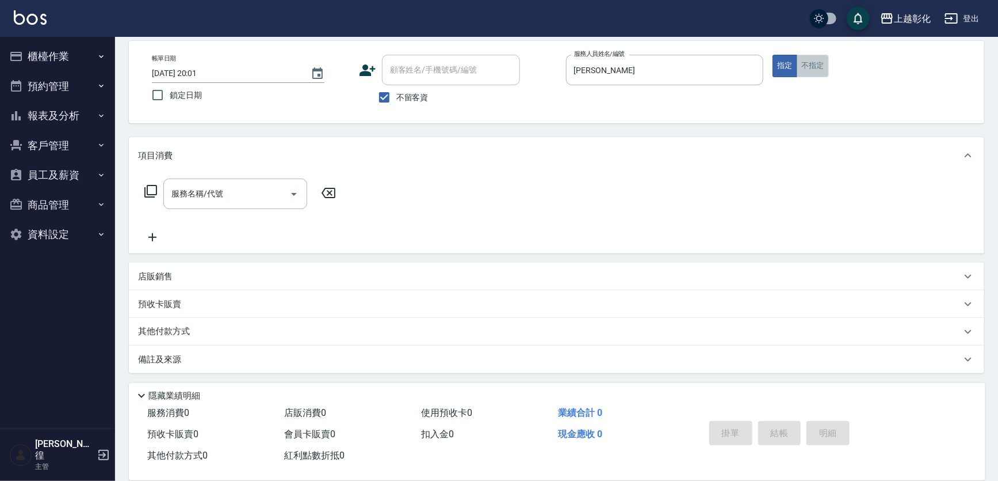
drag, startPoint x: 828, startPoint y: 62, endPoint x: 823, endPoint y: 65, distance: 6.2
click at [828, 62] on button "不指定" at bounding box center [813, 66] width 32 height 22
click at [217, 208] on div "服務名稱/代號" at bounding box center [235, 193] width 144 height 31
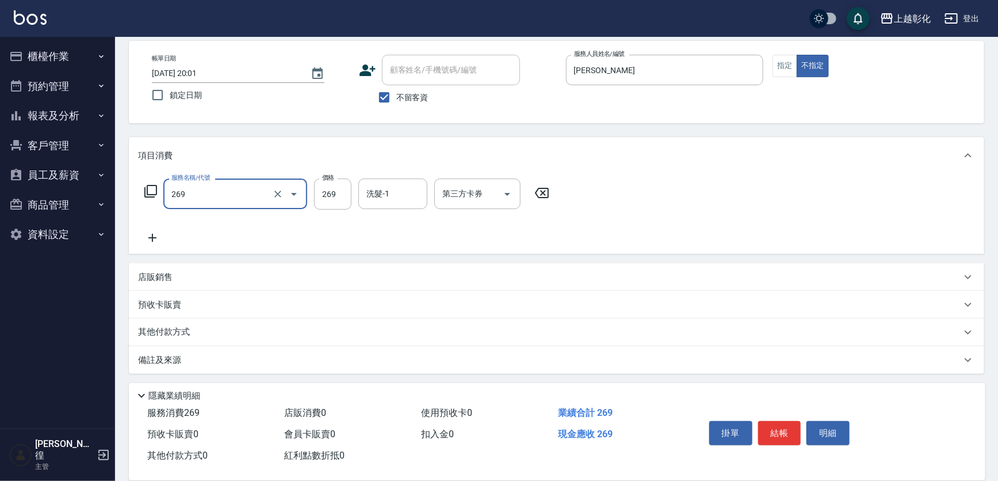
type input "一般洗剪(269)"
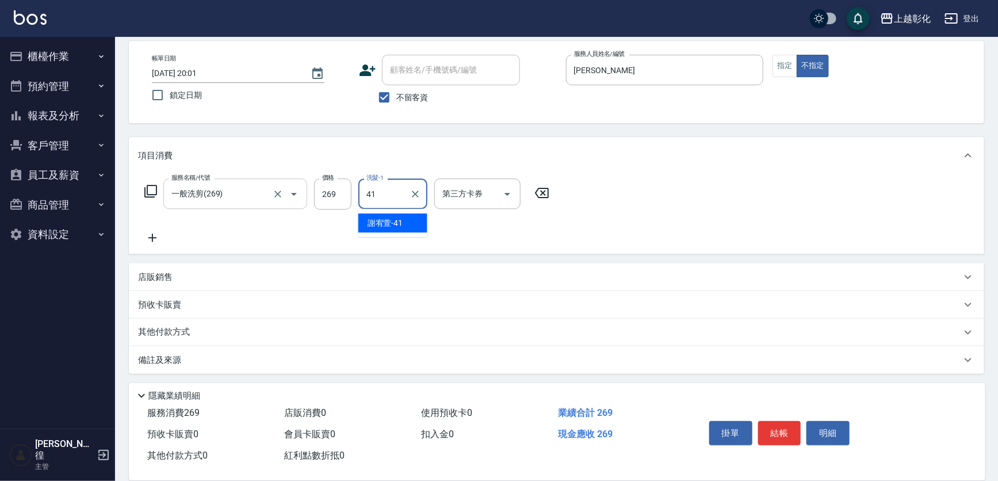
type input "[PERSON_NAME]-41"
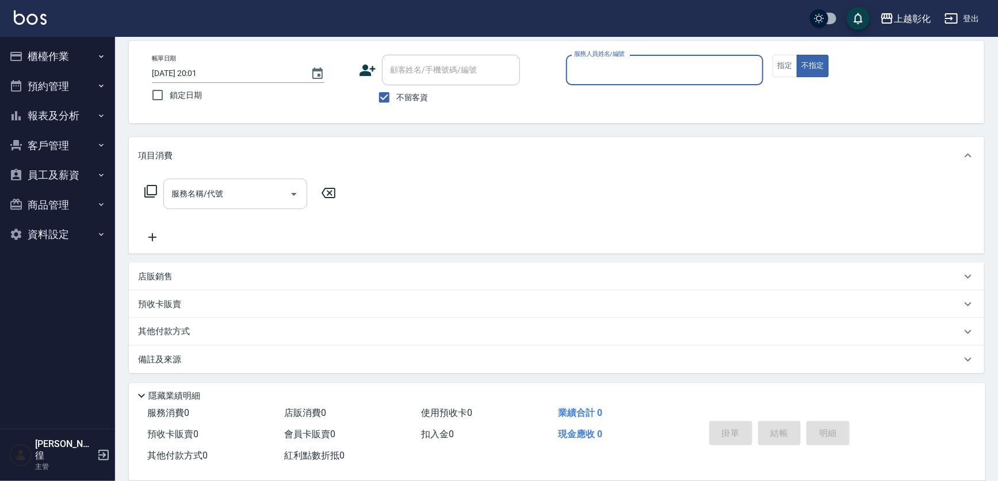
type input "0"
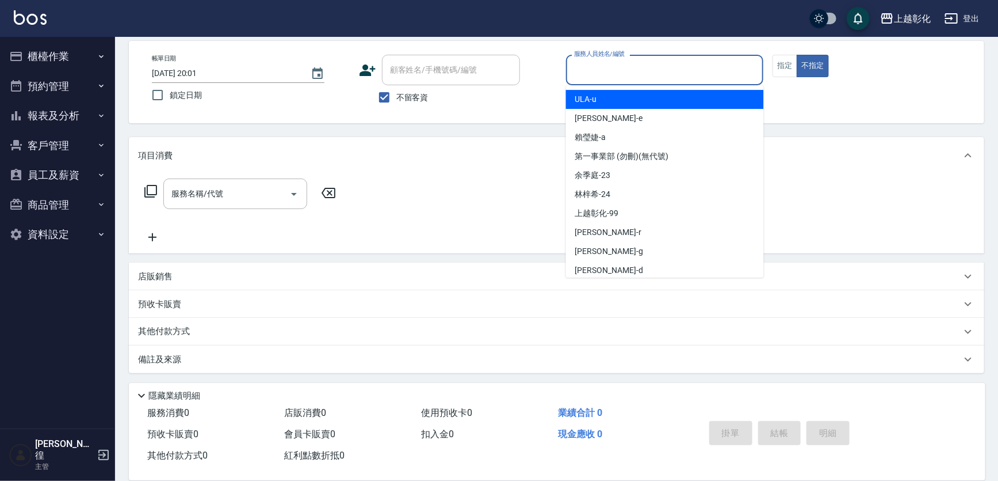
click at [397, 90] on label "不留客資" at bounding box center [400, 97] width 56 height 24
click at [397, 90] on input "不留客資" at bounding box center [384, 97] width 24 height 24
checkbox input "false"
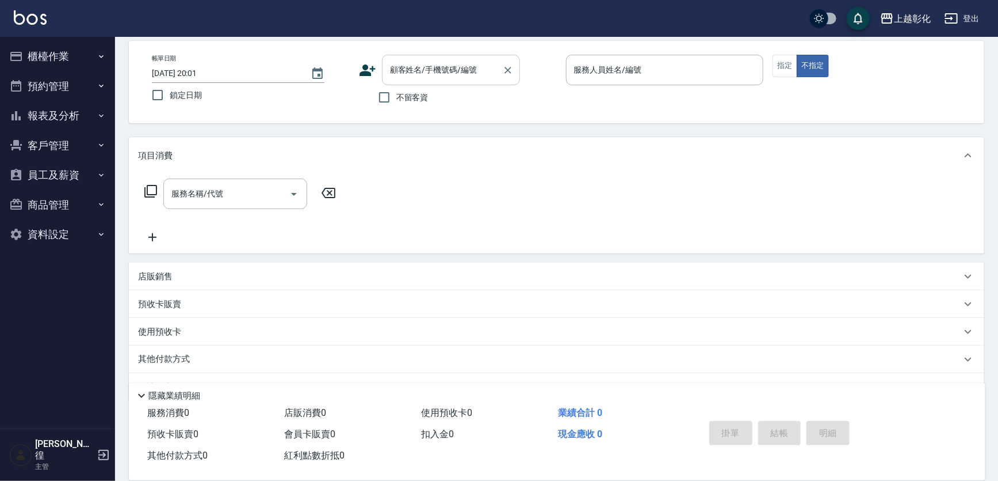
click at [410, 68] on input "顧客姓名/手機號碼/編號" at bounding box center [442, 70] width 110 height 20
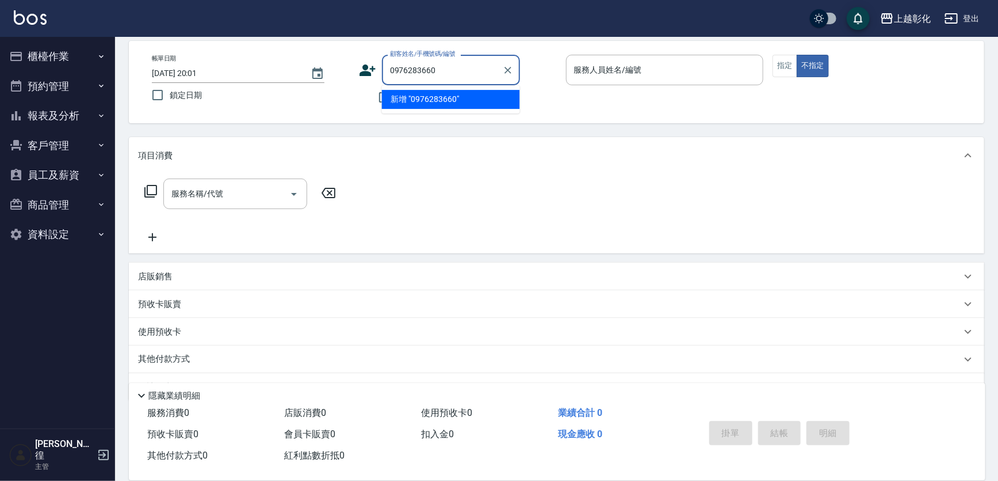
type input "0976283660"
click at [363, 93] on div "不留客資" at bounding box center [439, 97] width 161 height 24
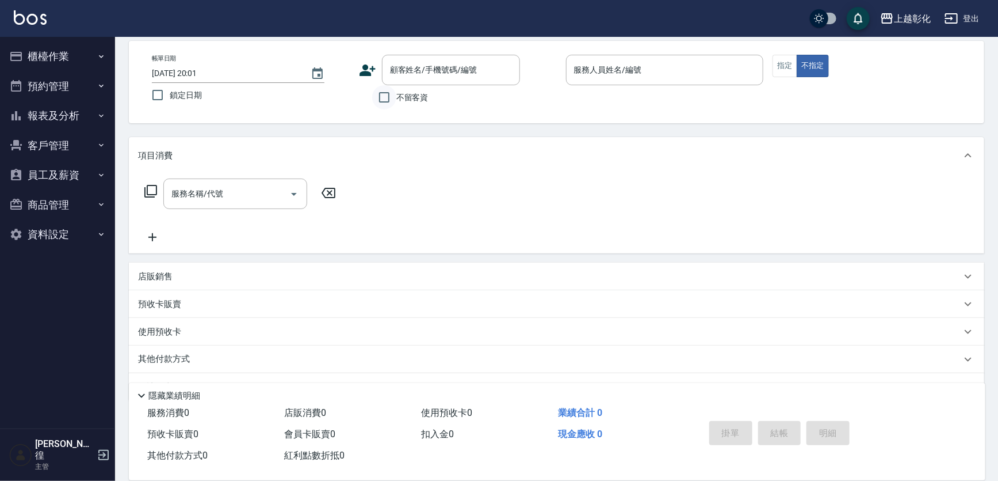
click at [386, 92] on input "不留客資" at bounding box center [384, 97] width 24 height 24
checkbox input "true"
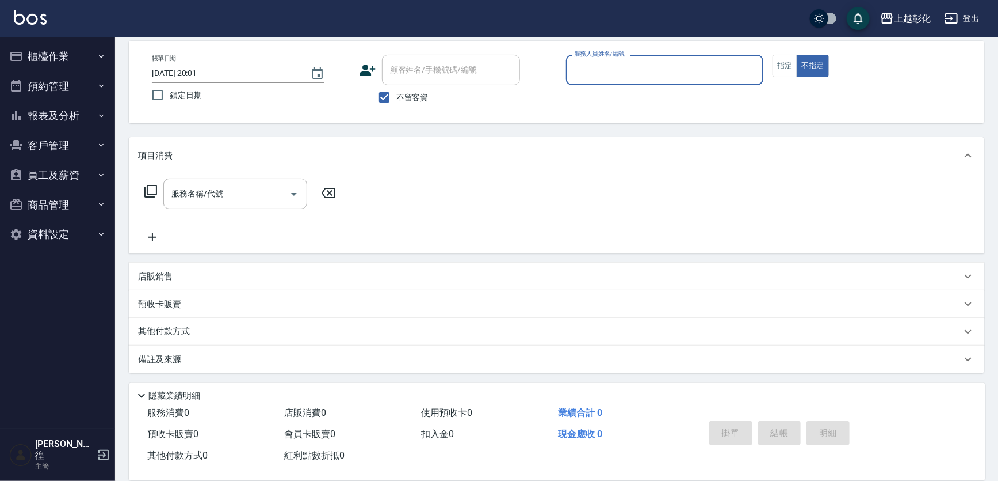
click at [727, 82] on div "服務人員姓名/編號" at bounding box center [665, 70] width 198 height 31
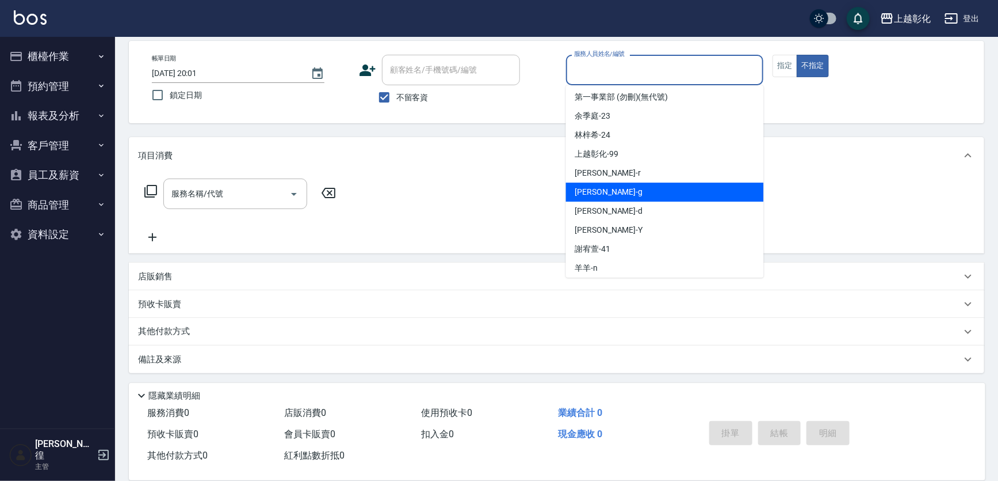
scroll to position [63, 0]
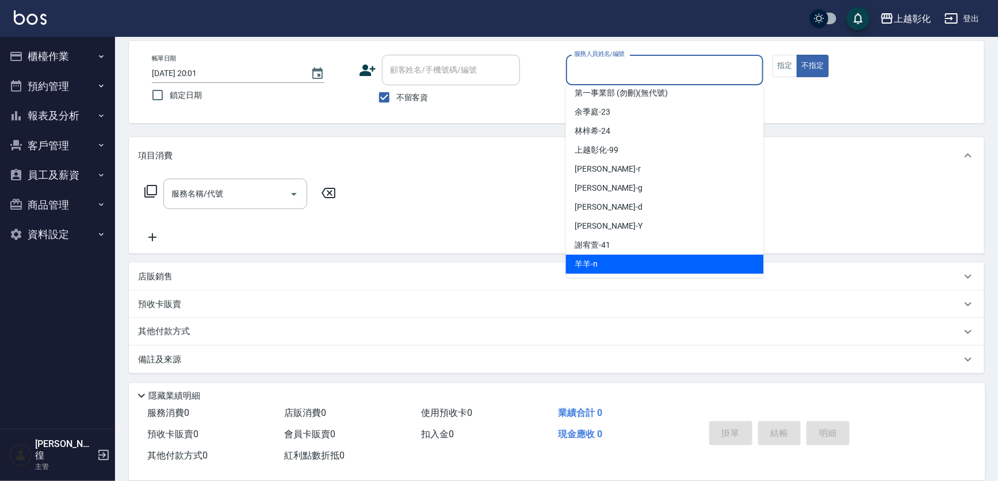
click at [629, 258] on div "羊羊 -n" at bounding box center [665, 263] width 198 height 19
type input "羊羊-n"
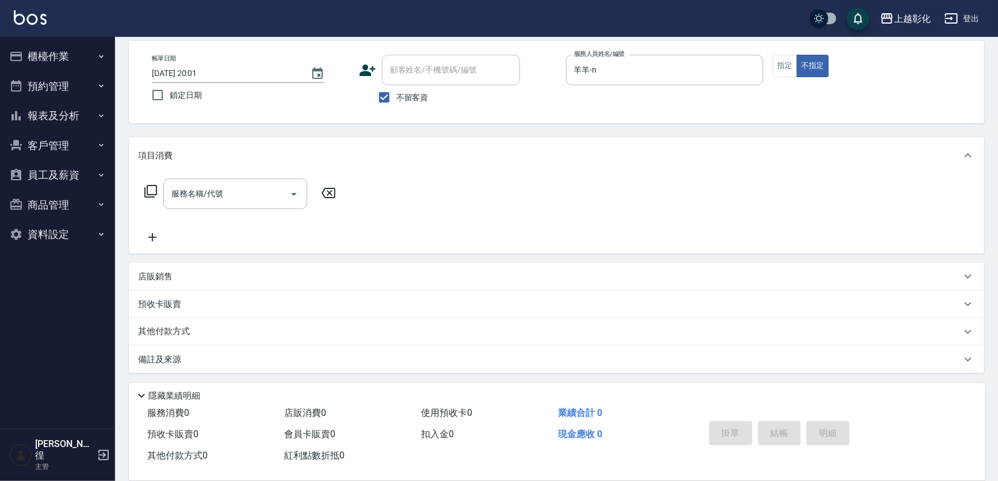
click at [772, 64] on div "帳單日期 [DATE] 20:01 鎖定日期 顧客姓名/手機號碼/編號 顧客姓名/手機號碼/編號 不留客資 服務人員姓名/編號 羊羊-n 服務人員姓名/編號 …" at bounding box center [557, 82] width 828 height 55
click at [777, 62] on button "指定" at bounding box center [785, 66] width 25 height 22
click at [223, 196] on input "服務名稱/代號" at bounding box center [227, 194] width 116 height 20
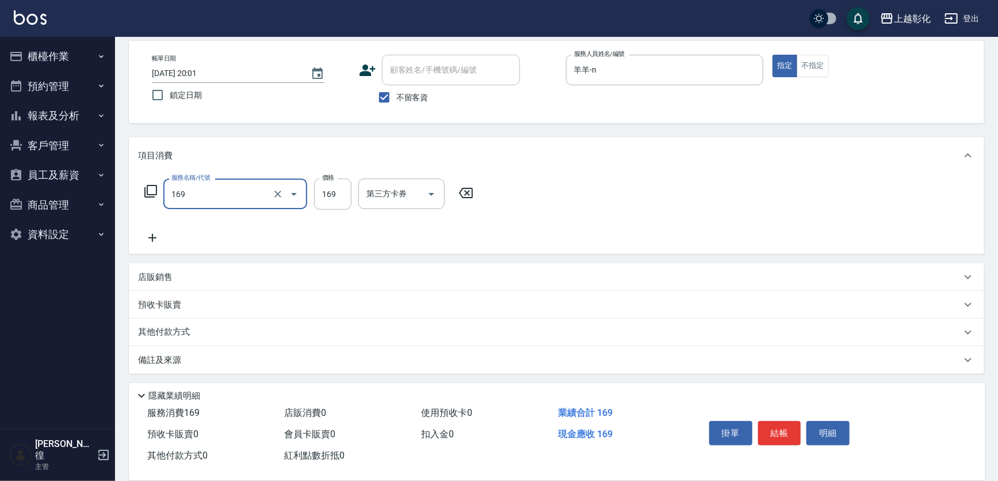
type input "剪髮(169)"
type input "200"
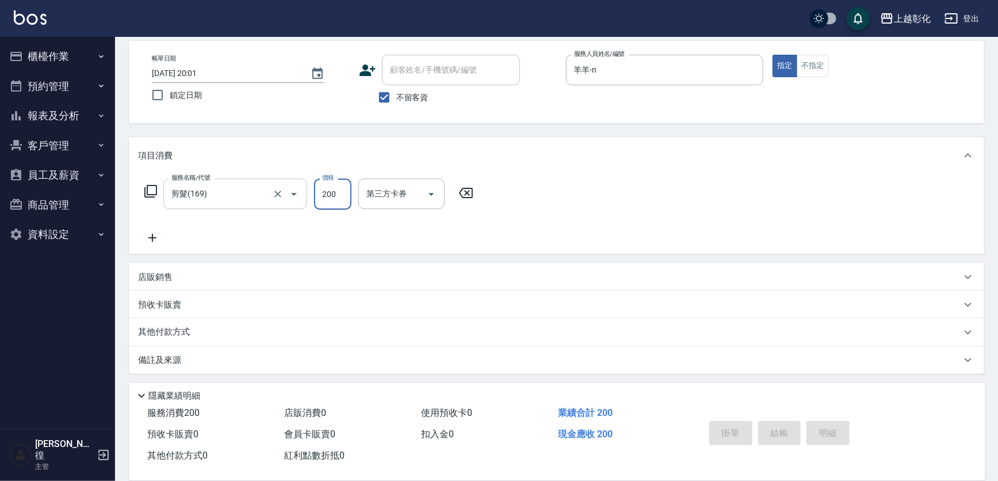
type input "[DATE] 20:02"
drag, startPoint x: 389, startPoint y: 95, endPoint x: 414, endPoint y: 62, distance: 41.4
click at [390, 95] on input "不留客資" at bounding box center [384, 97] width 24 height 24
checkbox input "false"
click at [414, 62] on div "顧客姓名/手機號碼/編號 顧客姓名/手機號碼/編號" at bounding box center [451, 70] width 138 height 31
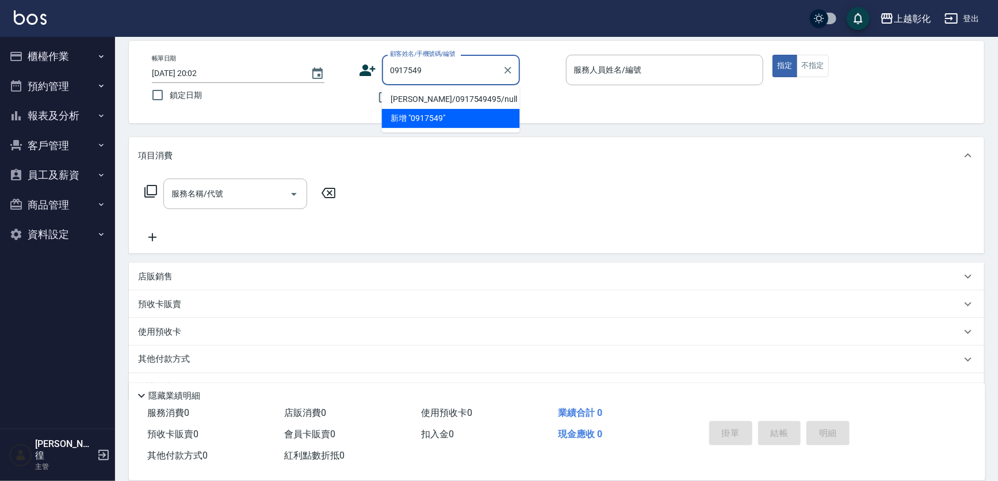
type input "[PERSON_NAME]/0917549495/null"
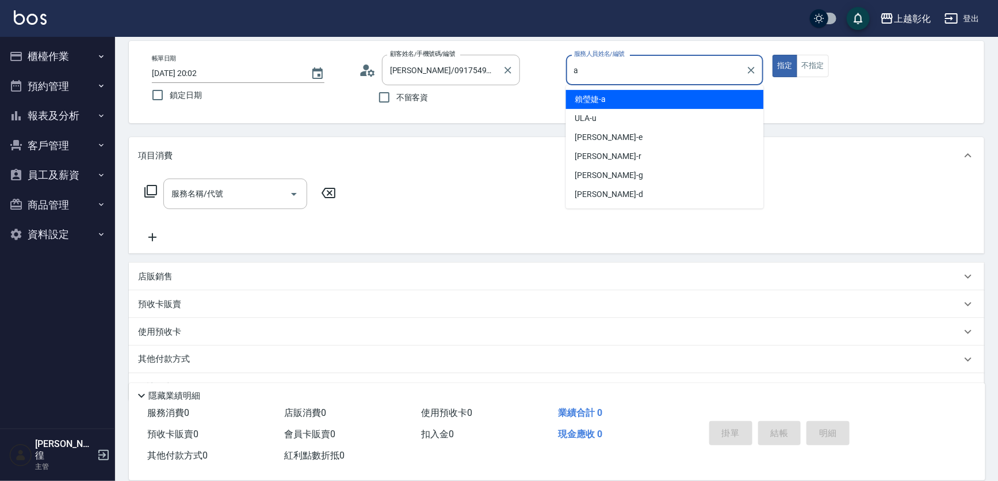
type input "[PERSON_NAME]"
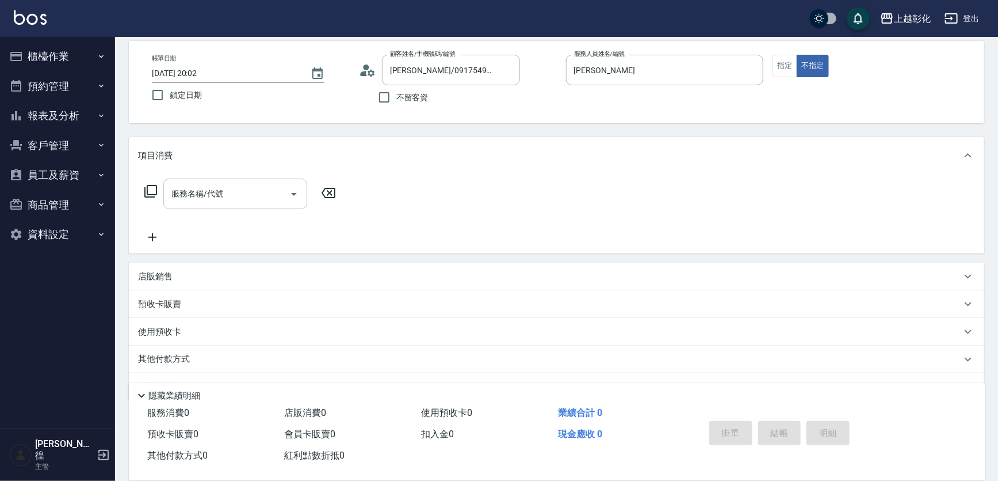
click at [270, 201] on input "服務名稱/代號" at bounding box center [227, 194] width 116 height 20
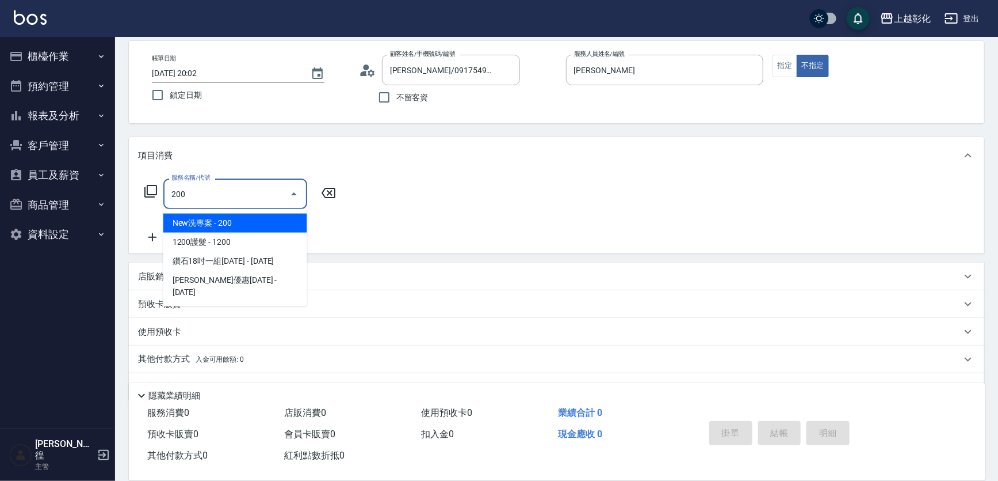
type input "New洗專案(200)"
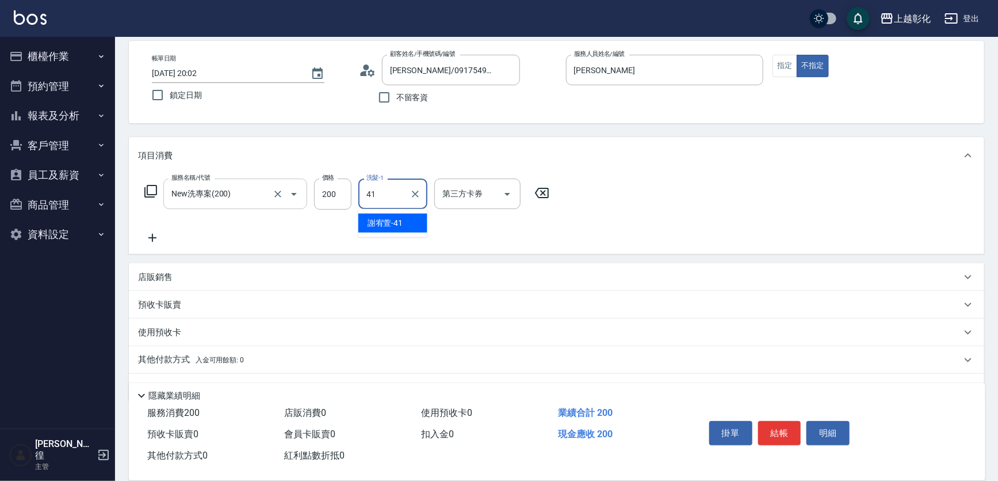
type input "[PERSON_NAME]-41"
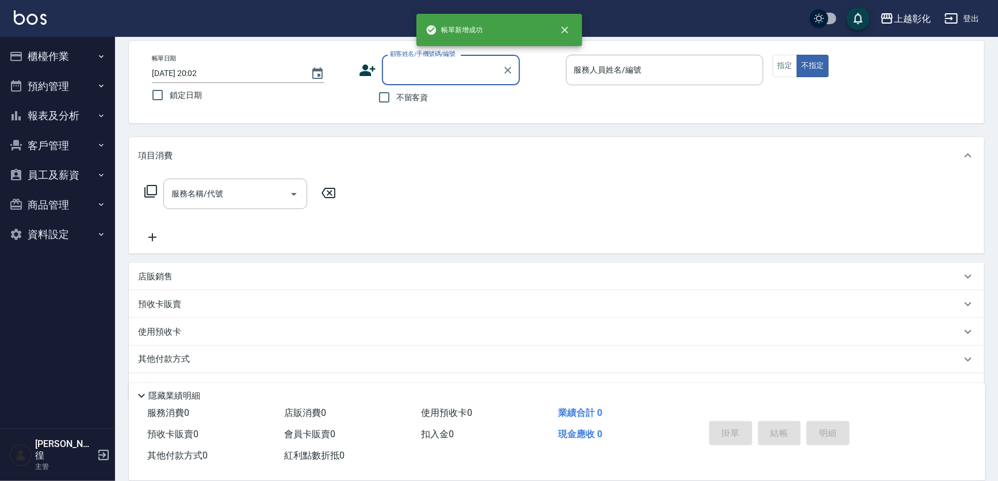
click at [93, 81] on button "預約管理" at bounding box center [58, 86] width 106 height 30
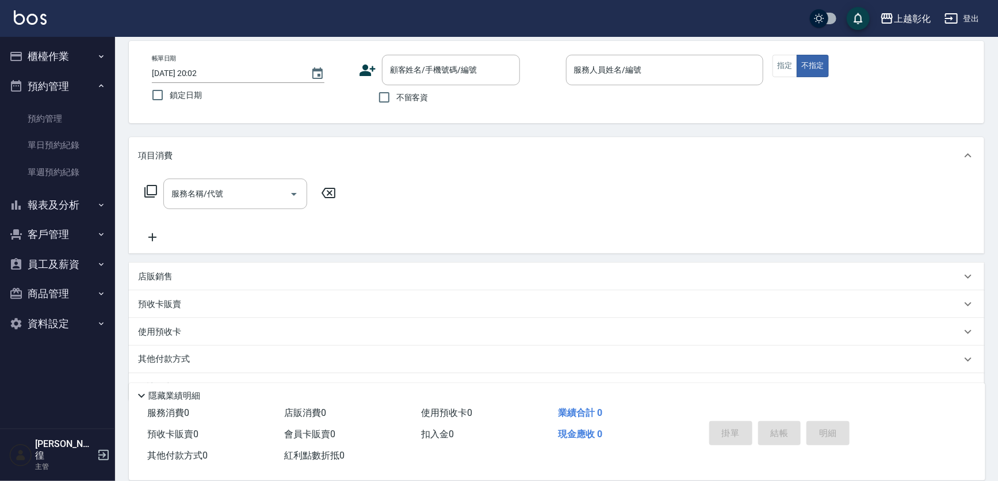
click at [54, 47] on button "櫃檯作業" at bounding box center [58, 56] width 106 height 30
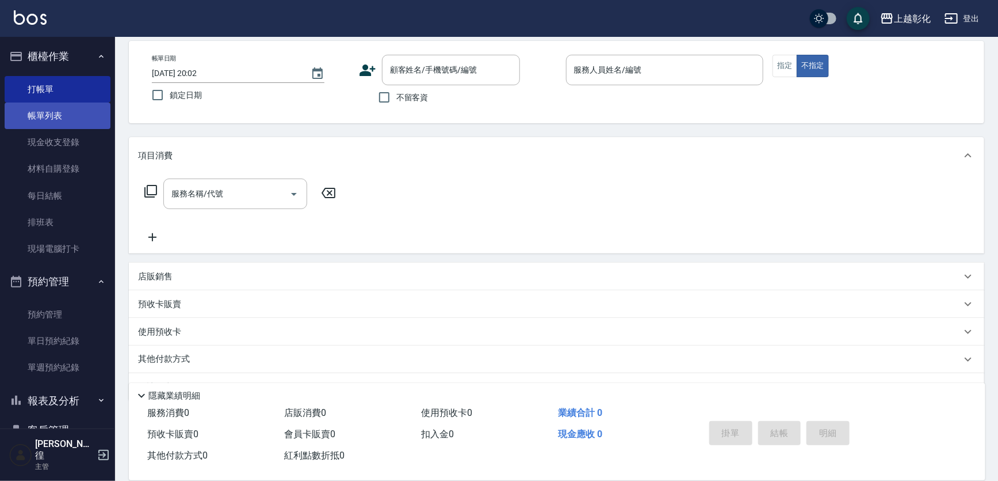
click at [68, 124] on link "帳單列表" at bounding box center [58, 115] width 106 height 26
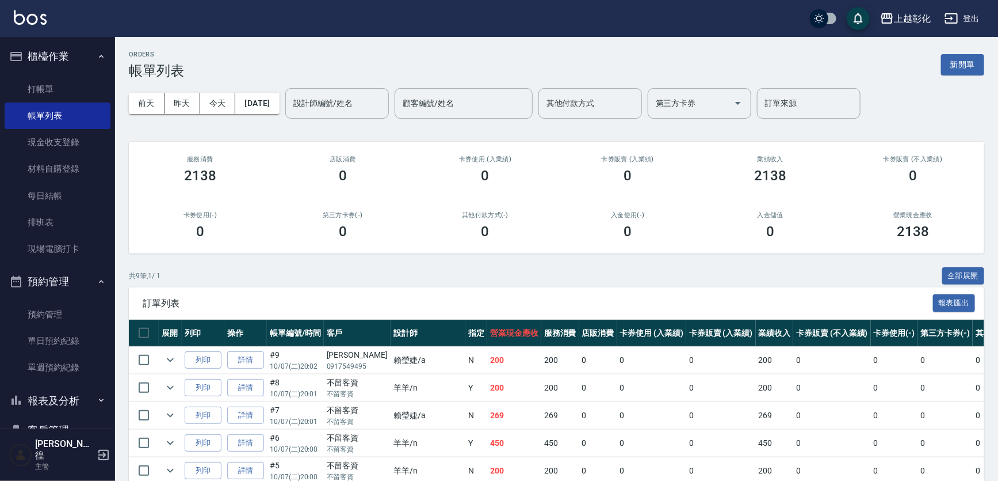
click at [239, 361] on link "詳情" at bounding box center [245, 360] width 37 height 18
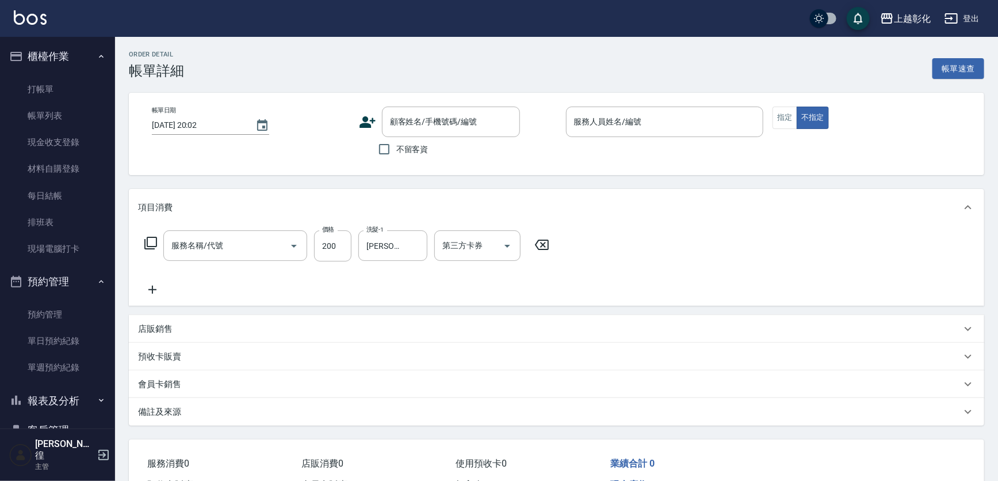
type input "[PERSON_NAME]"
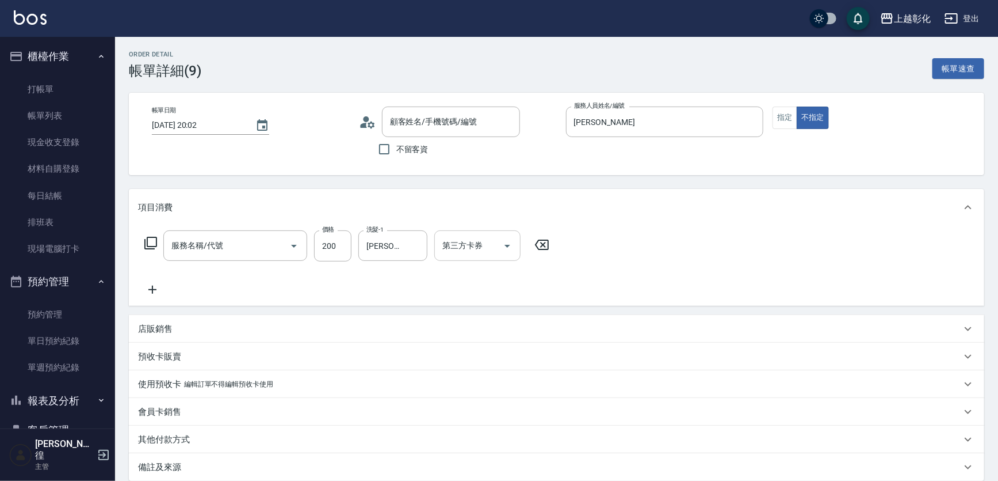
click at [474, 242] on input "第三方卡券" at bounding box center [469, 245] width 59 height 20
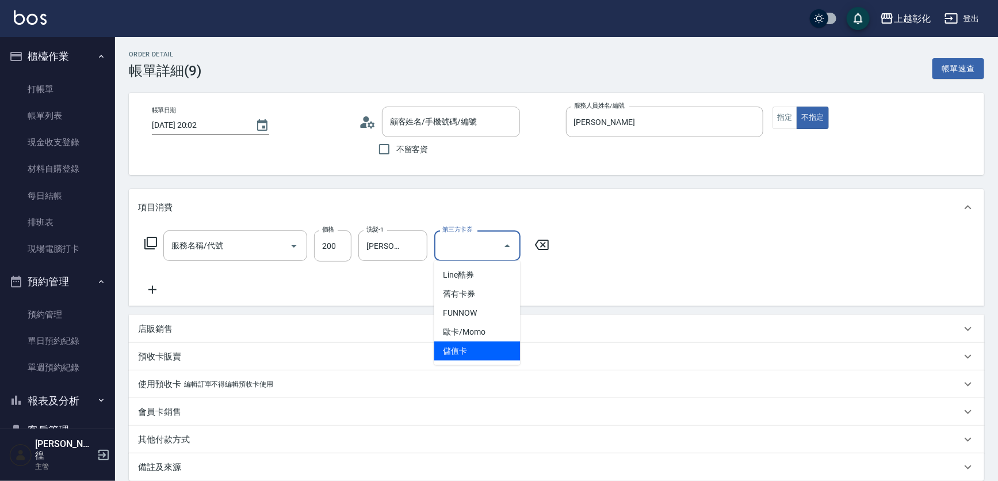
click at [467, 349] on span "儲值卡" at bounding box center [477, 350] width 86 height 19
type input "儲值卡"
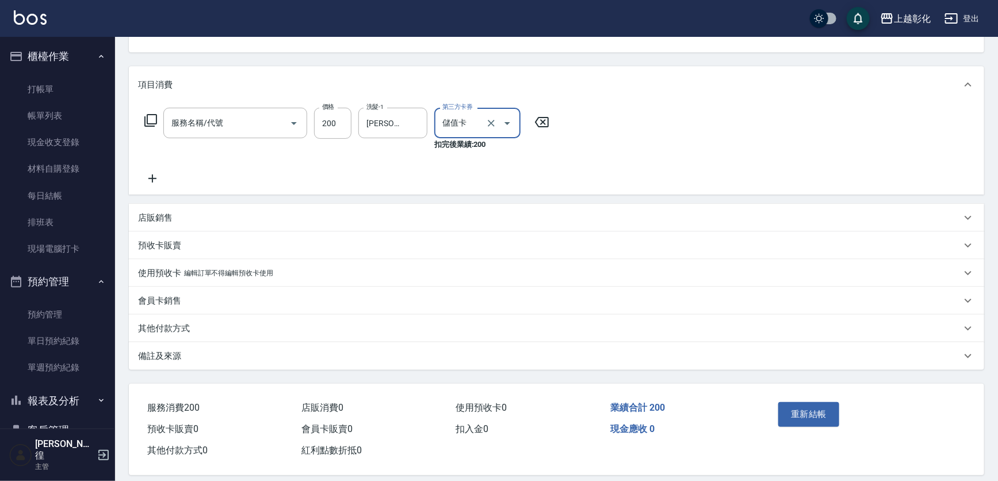
scroll to position [133, 0]
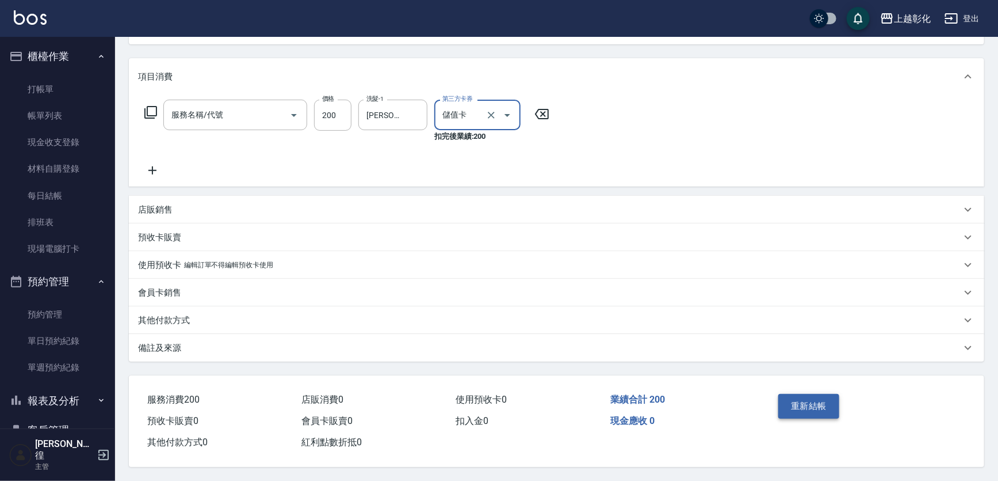
click at [811, 410] on button "重新結帳" at bounding box center [809, 406] width 61 height 24
type input "New洗專案(200)"
type input "[PERSON_NAME]/0917549495/null"
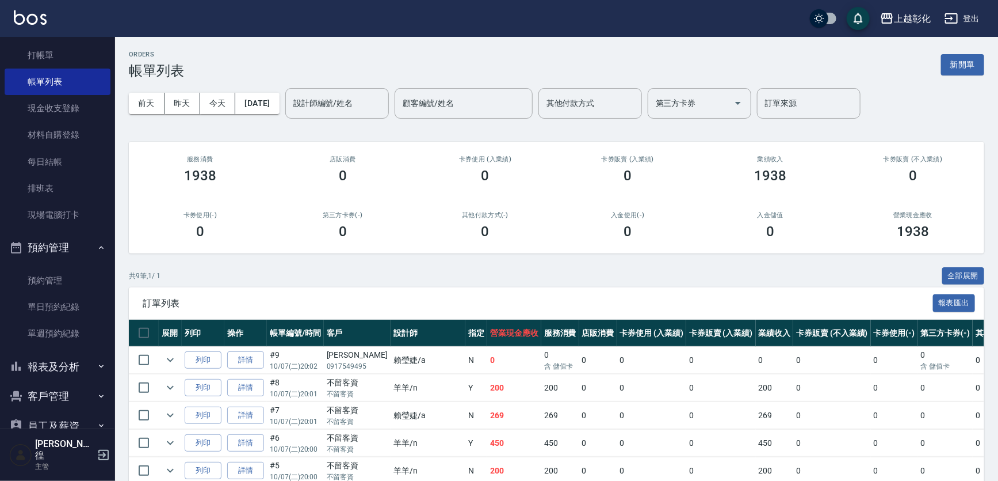
scroll to position [52, 0]
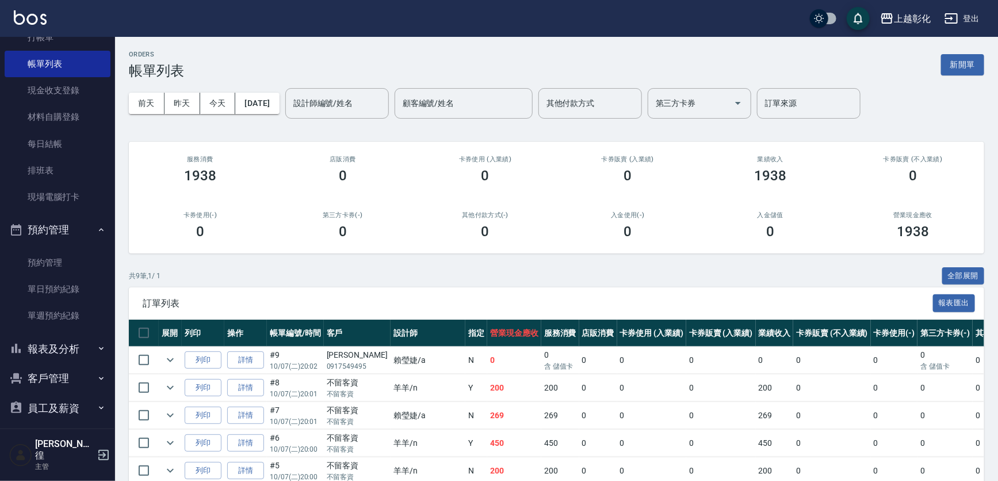
click at [36, 372] on button "客戶管理" at bounding box center [58, 378] width 106 height 30
click at [37, 414] on link "客戶列表" at bounding box center [58, 411] width 106 height 26
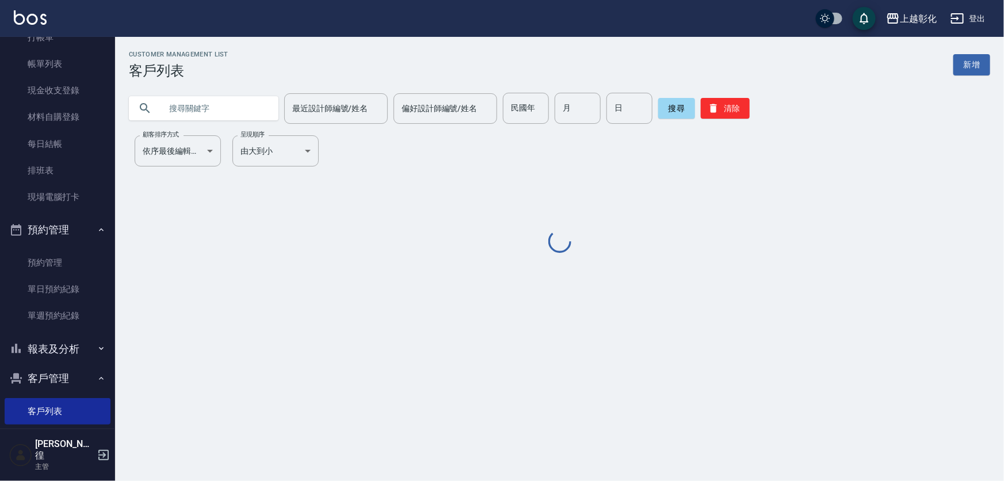
click at [171, 110] on input "text" at bounding box center [215, 108] width 108 height 31
type input "923479789"
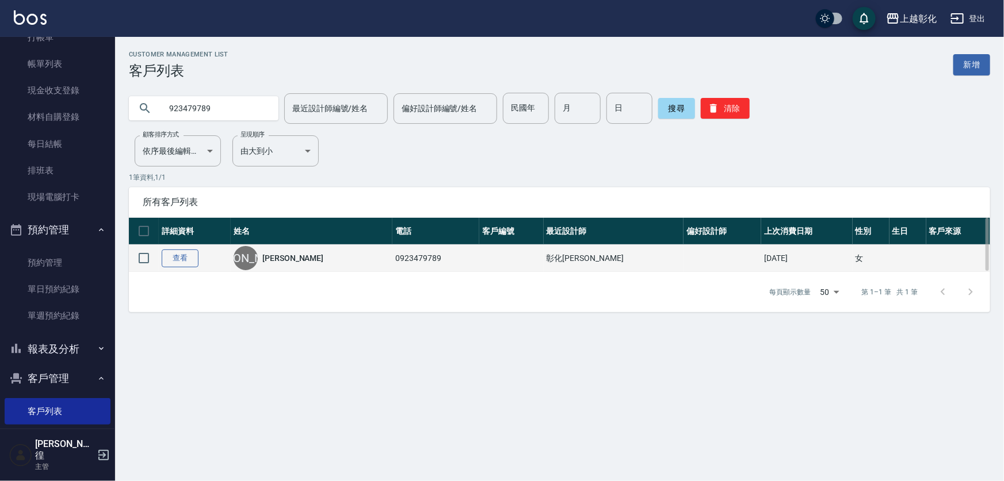
click at [176, 263] on link "查看" at bounding box center [180, 258] width 37 height 18
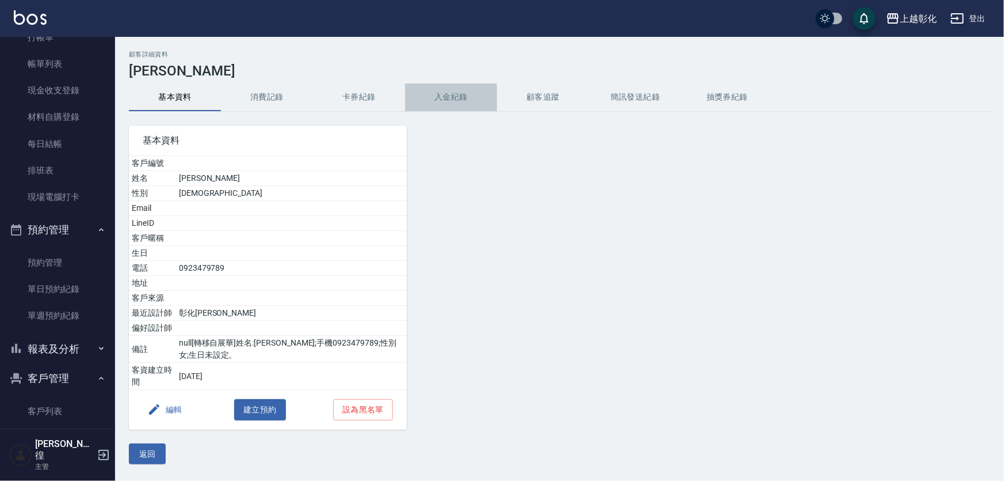
click at [444, 90] on button "入金紀錄" at bounding box center [451, 97] width 92 height 28
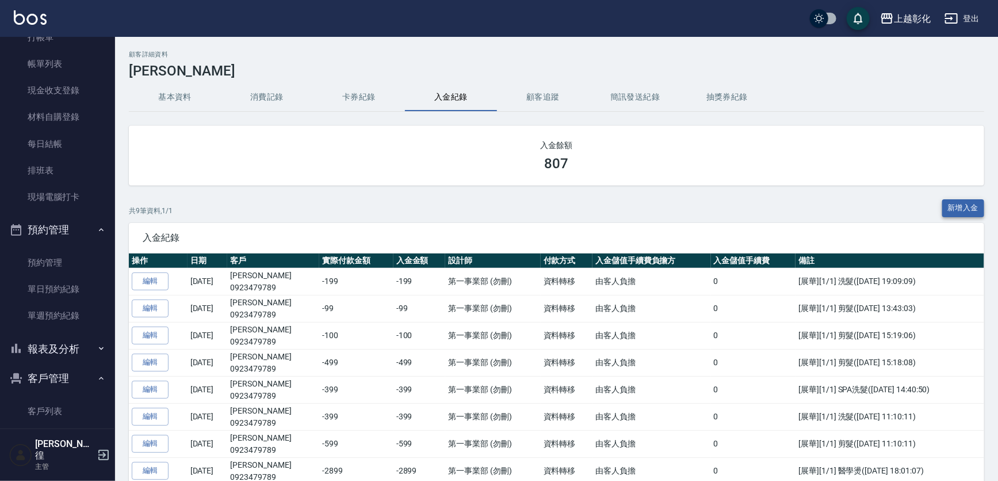
click at [958, 205] on button "新增入金" at bounding box center [964, 208] width 43 height 18
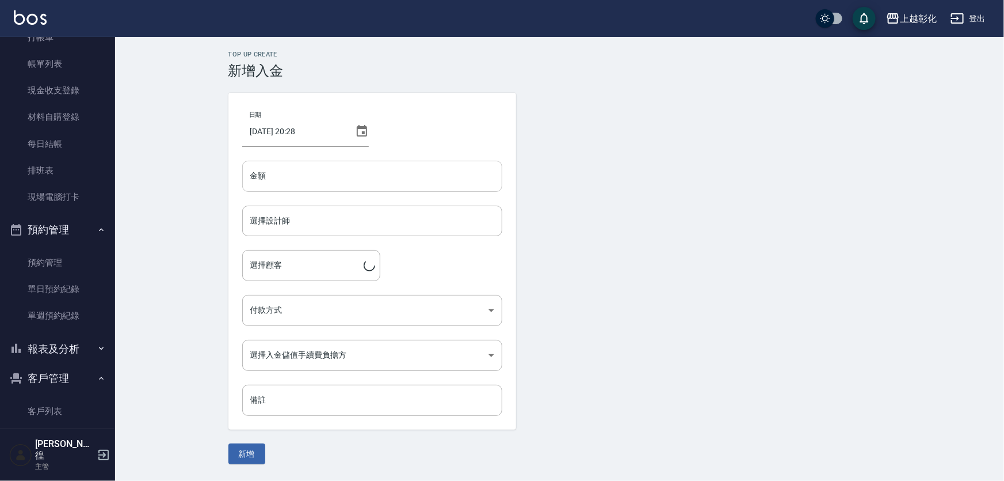
click at [292, 173] on input "金額" at bounding box center [372, 176] width 260 height 31
type input "-399"
click at [302, 230] on input "選擇設計師" at bounding box center [372, 221] width 250 height 20
type input "[PERSON_NAME]-Y"
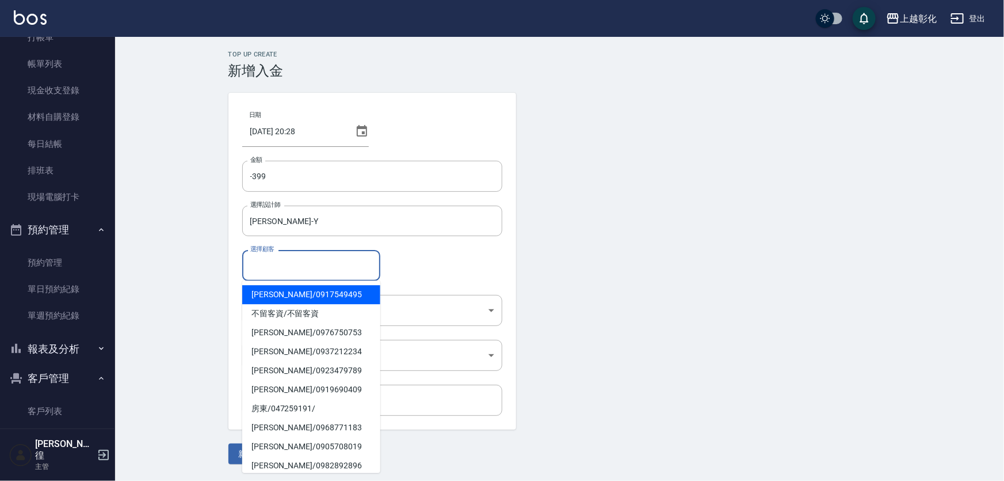
click at [282, 275] on input "選擇顧客" at bounding box center [311, 265] width 128 height 20
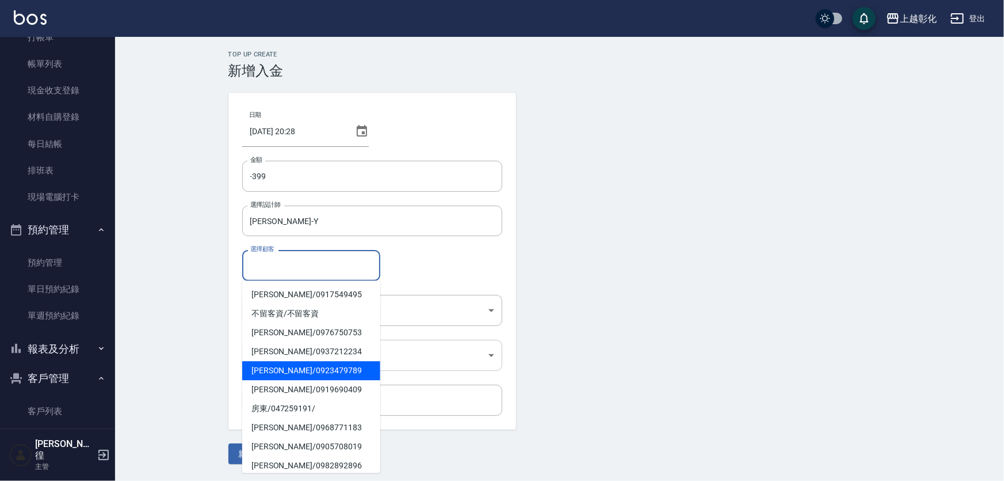
click at [294, 368] on span "[PERSON_NAME]/ 0923479789" at bounding box center [311, 370] width 138 height 19
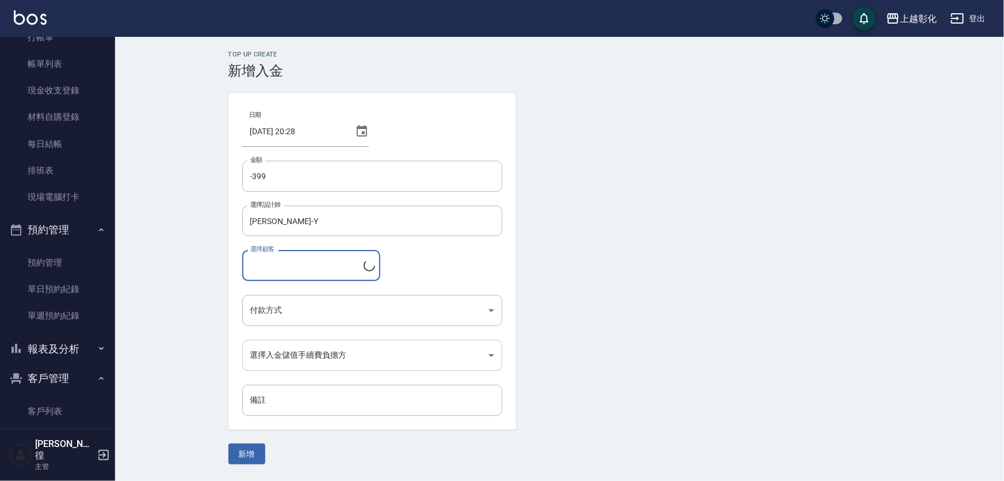
type input "[PERSON_NAME]/0923479789"
click at [293, 304] on body "上越彰化 登出 櫃檯作業 打帳單 帳單列表 現金收支登錄 材料自購登錄 每日結帳 排班表 現場電腦打卡 預約管理 預約管理 單日預約紀錄 單週預約紀錄 報表及…" at bounding box center [502, 240] width 1004 height 481
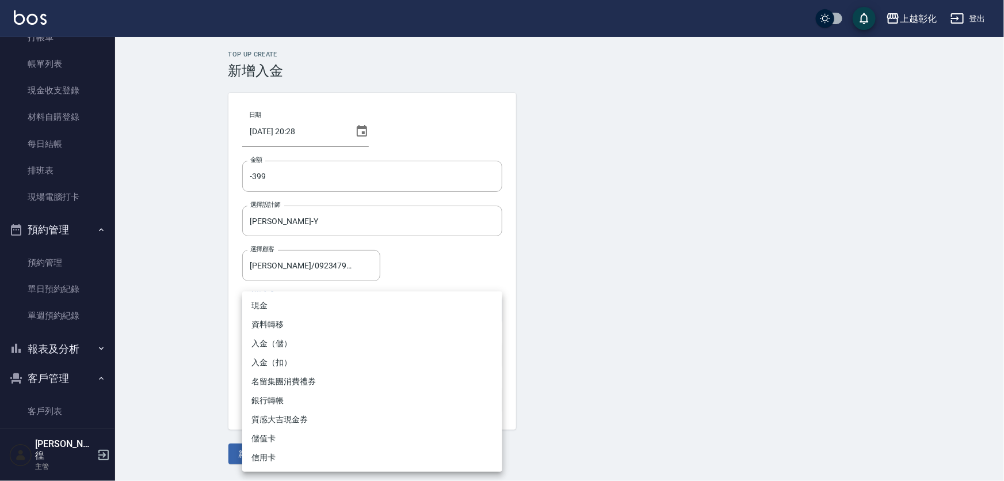
click at [272, 363] on li "入金（扣）" at bounding box center [372, 362] width 260 height 19
type input "入金（扣）"
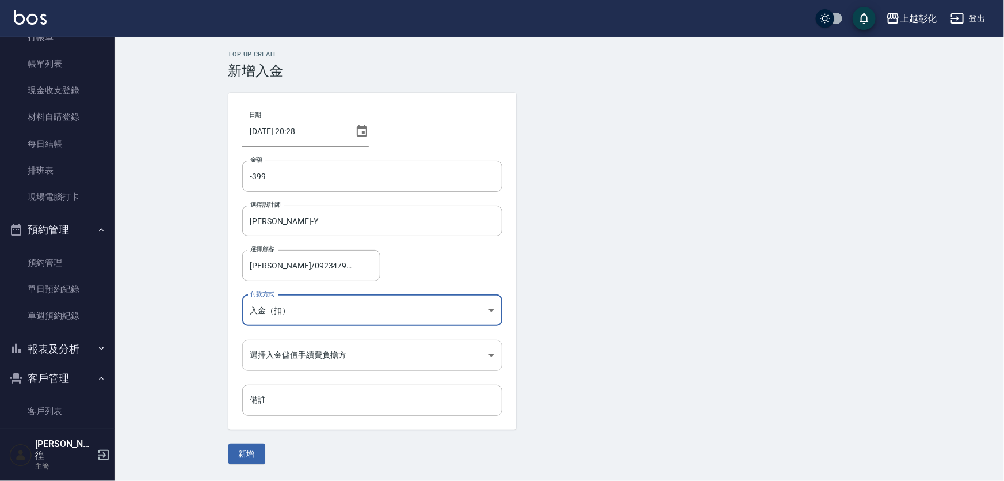
click at [262, 359] on body "上越彰化 登出 櫃檯作業 打帳單 帳單列表 現金收支登錄 材料自購登錄 每日結帳 排班表 現場電腦打卡 預約管理 預約管理 單日預約紀錄 單週預約紀錄 報表及…" at bounding box center [502, 240] width 1004 height 481
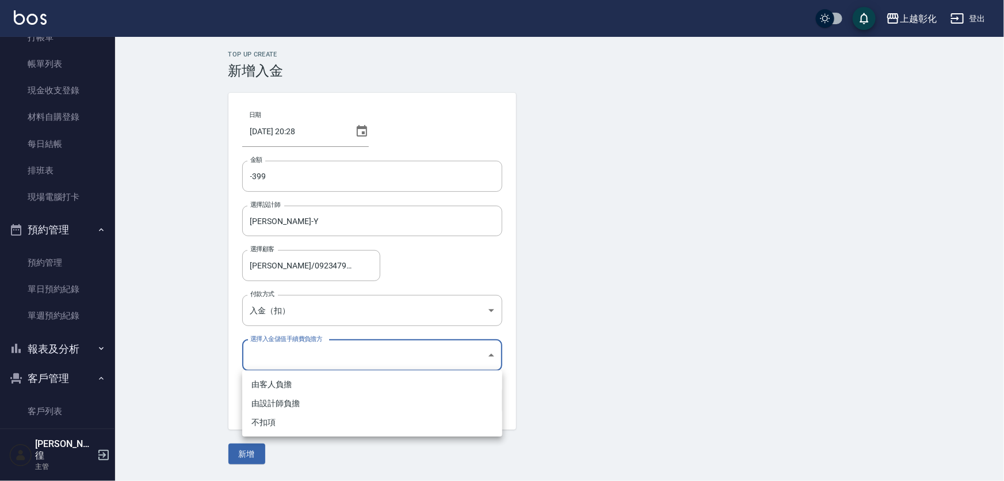
click at [272, 416] on li "不扣項" at bounding box center [372, 422] width 260 height 19
type input "WITHOUTHANDLINGFEE"
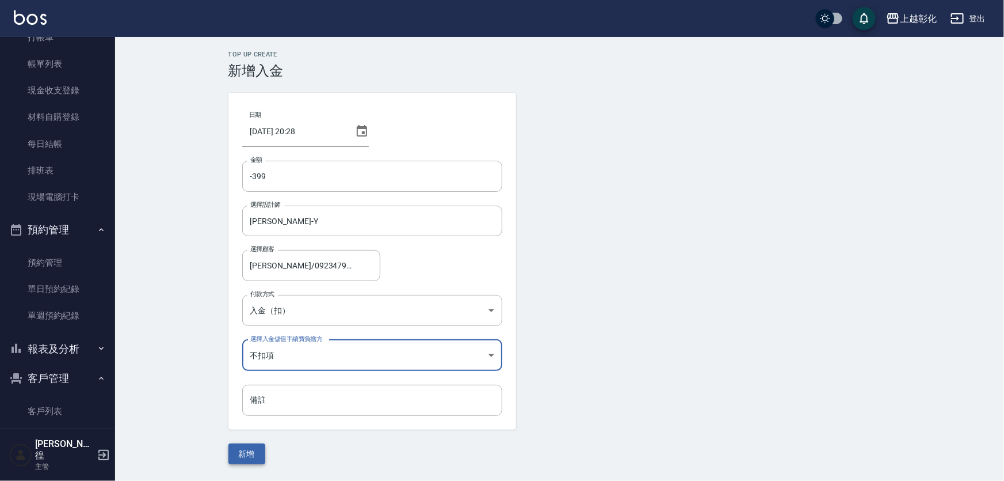
click at [259, 449] on button "新增" at bounding box center [246, 453] width 37 height 21
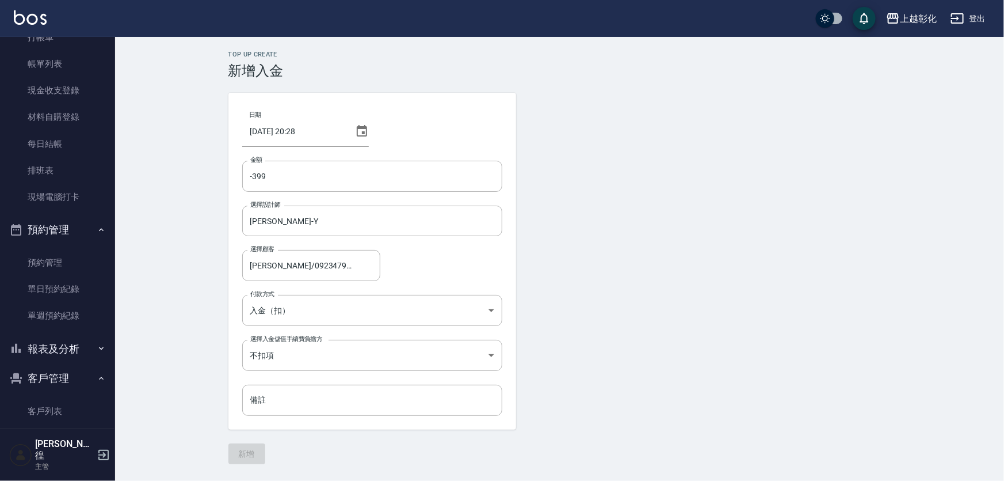
click at [609, 270] on form "日期 [DATE] 20:28 金額 -399 金額 選擇設計師 [PERSON_NAME]-Y 選擇設計師 選擇顧客 [PERSON_NAME]/09234…" at bounding box center [559, 278] width 663 height 371
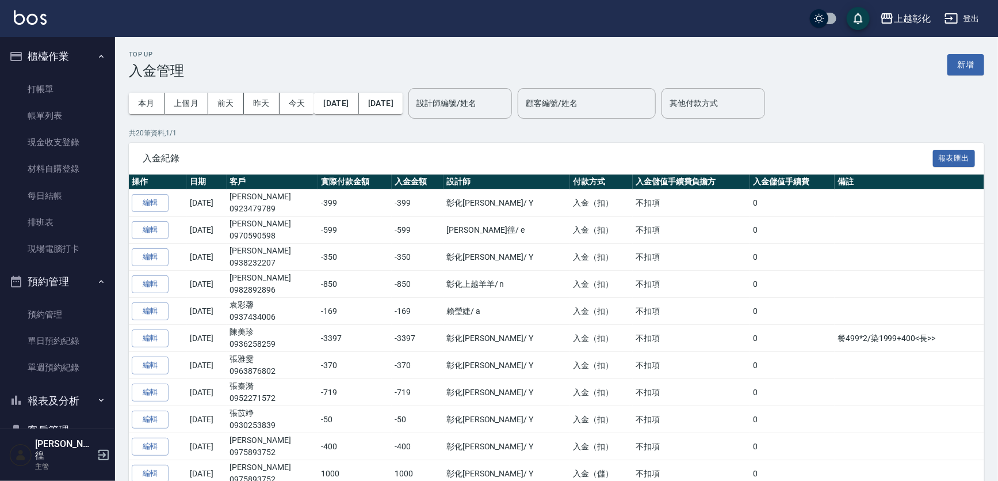
click at [44, 75] on ul "打帳單 帳單列表 現金收支登錄 材料自購登錄 每日結帳 排班表 現場電腦打卡" at bounding box center [58, 169] width 106 height 196
click at [45, 81] on link "打帳單" at bounding box center [58, 89] width 106 height 26
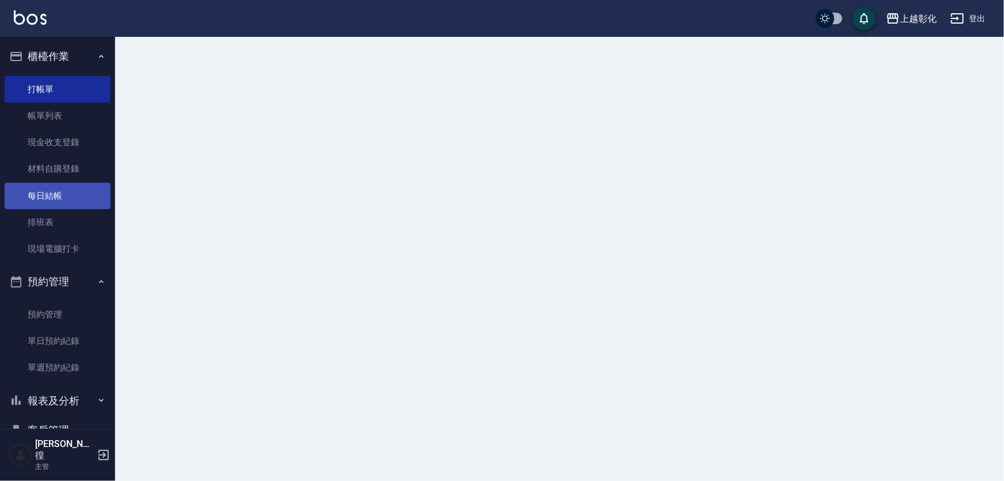
click at [57, 190] on link "每日結帳" at bounding box center [58, 195] width 106 height 26
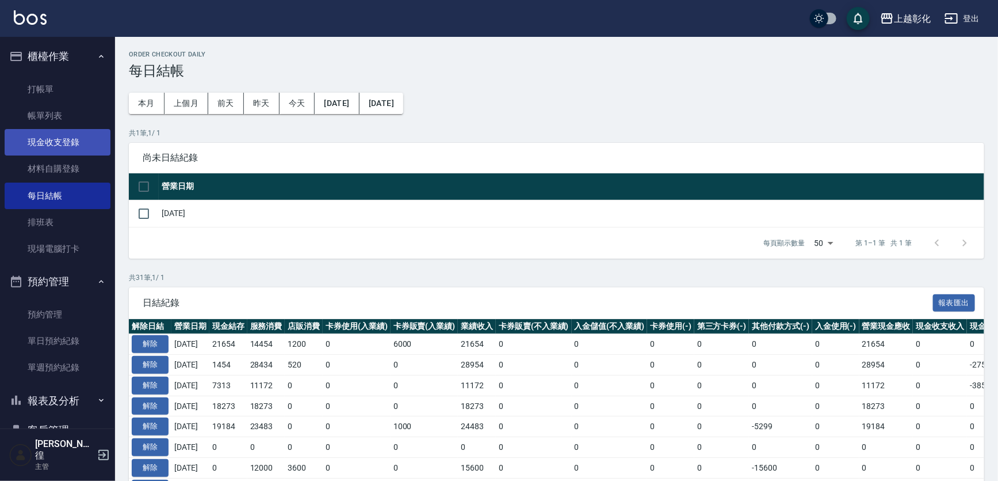
click at [71, 132] on link "現金收支登錄" at bounding box center [58, 142] width 106 height 26
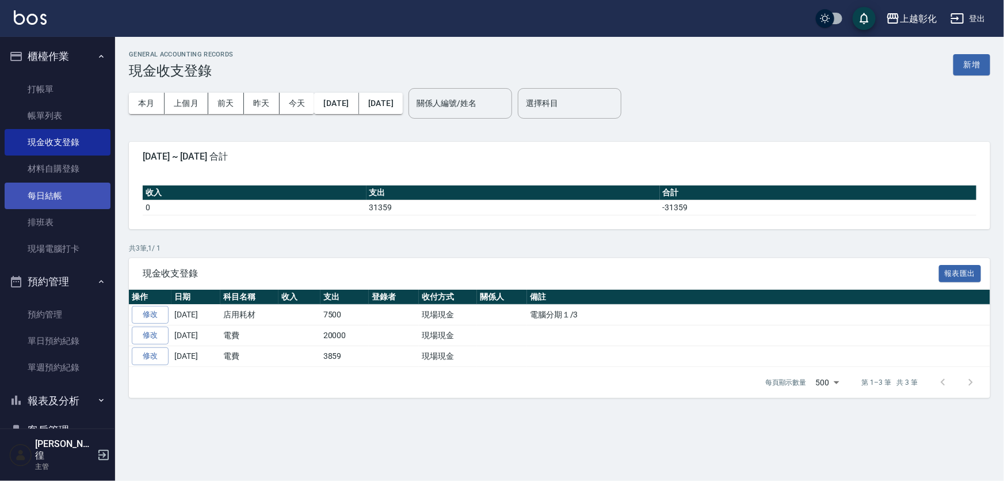
click at [66, 196] on link "每日結帳" at bounding box center [58, 195] width 106 height 26
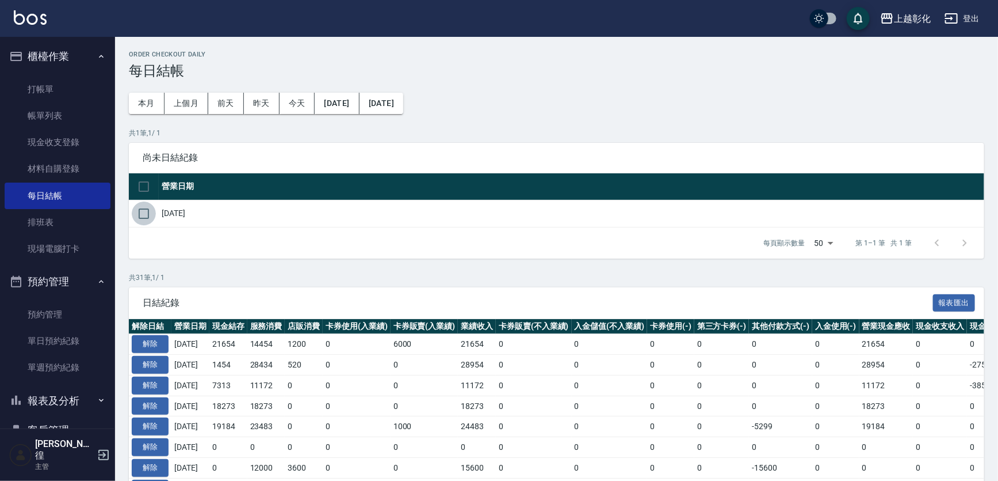
click at [148, 208] on input "checkbox" at bounding box center [144, 213] width 24 height 24
checkbox input "true"
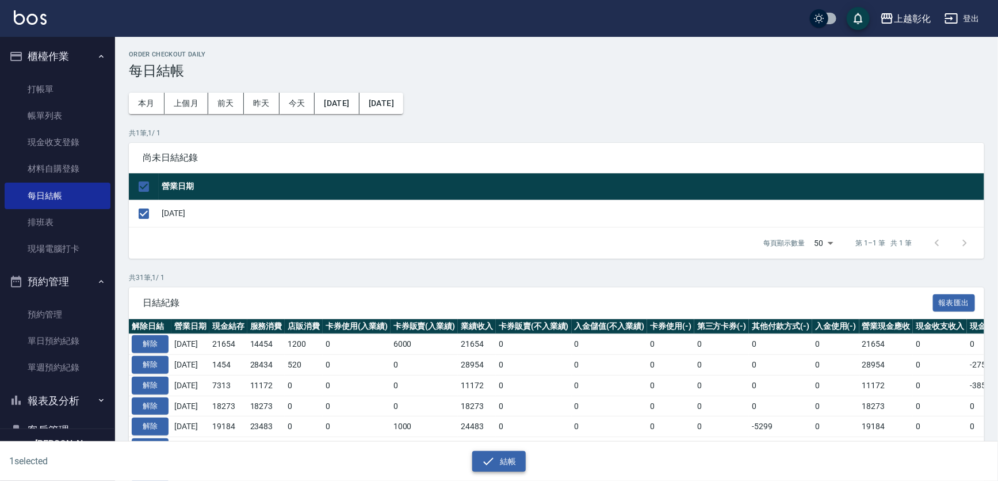
click at [509, 471] on button "結帳" at bounding box center [499, 461] width 54 height 21
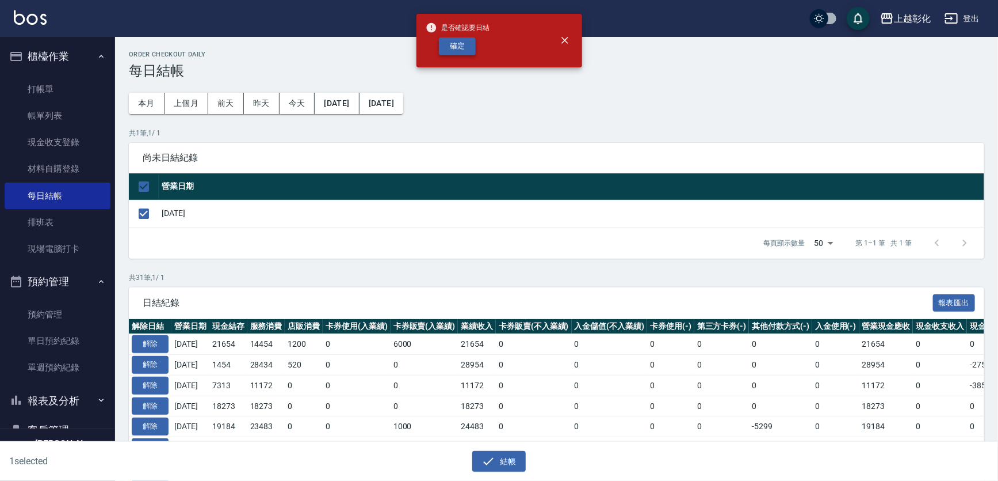
click at [455, 45] on button "確定" at bounding box center [457, 46] width 37 height 18
checkbox input "false"
